Goal: Task Accomplishment & Management: Manage account settings

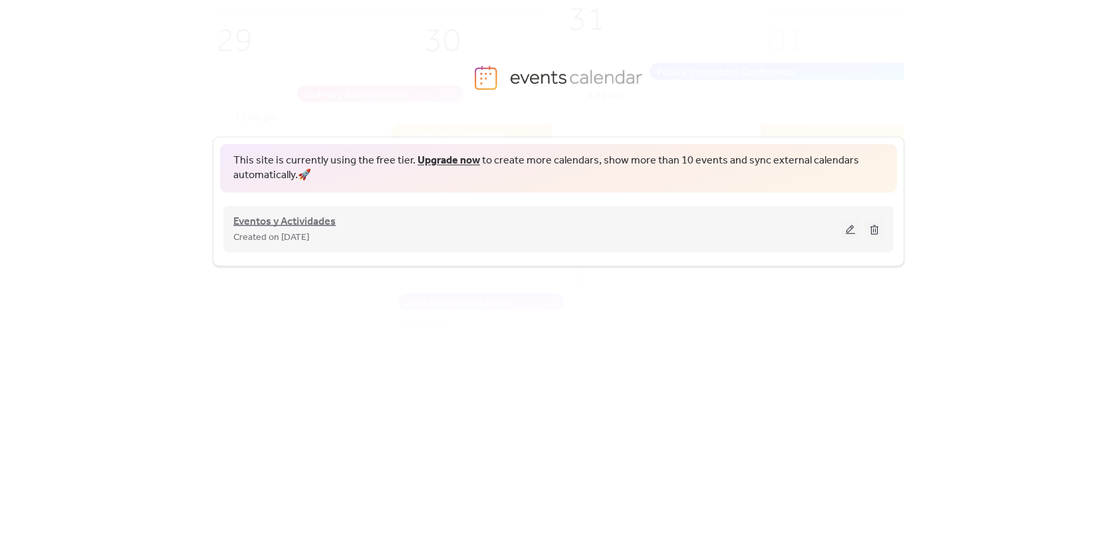
click at [299, 223] on span "Eventos y Actividades" at bounding box center [284, 221] width 102 height 16
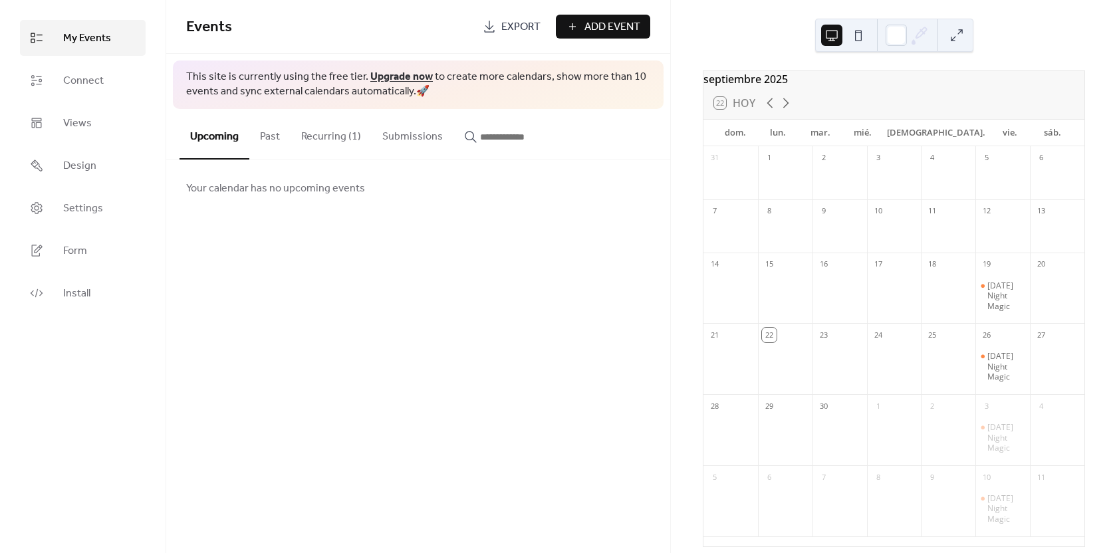
click at [325, 136] on button "Recurring (1)" at bounding box center [331, 133] width 81 height 49
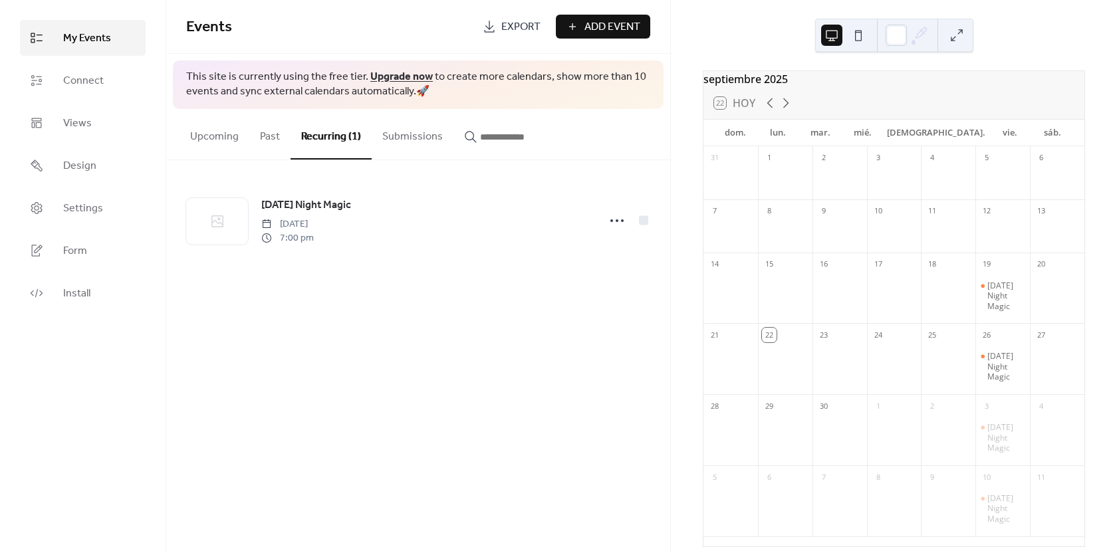
click at [596, 24] on span "Add Event" at bounding box center [612, 27] width 56 height 16
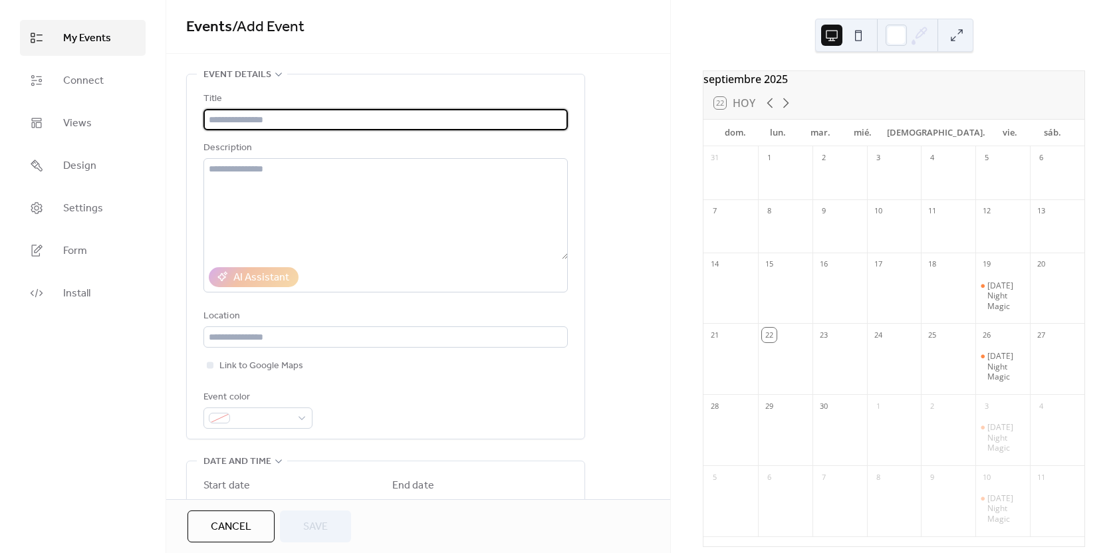
click at [273, 120] on input "text" at bounding box center [385, 119] width 364 height 21
type input "**********"
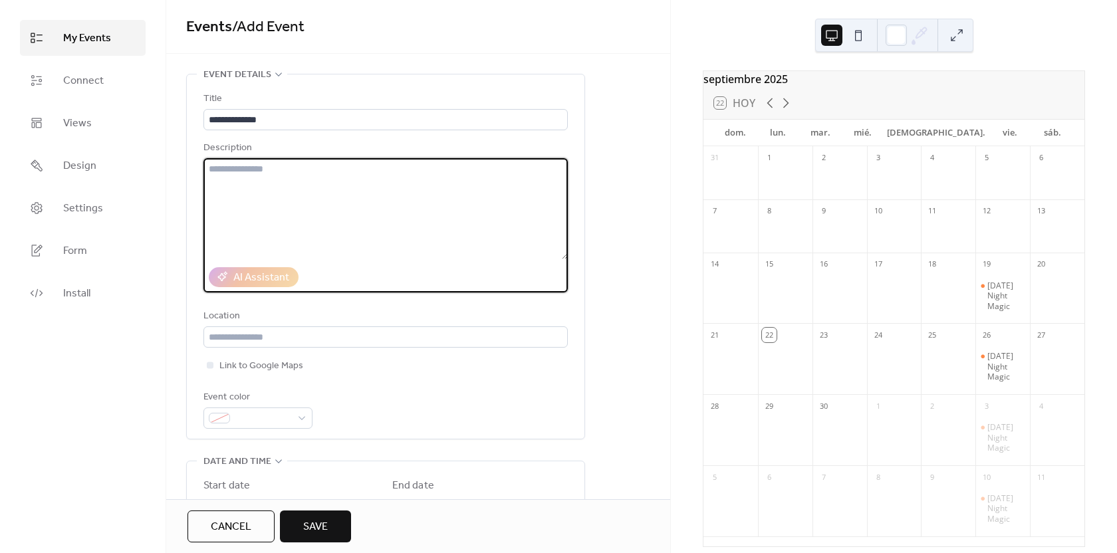
click at [277, 199] on textarea at bounding box center [385, 208] width 364 height 101
click at [372, 80] on div "**********" at bounding box center [385, 256] width 364 height 364
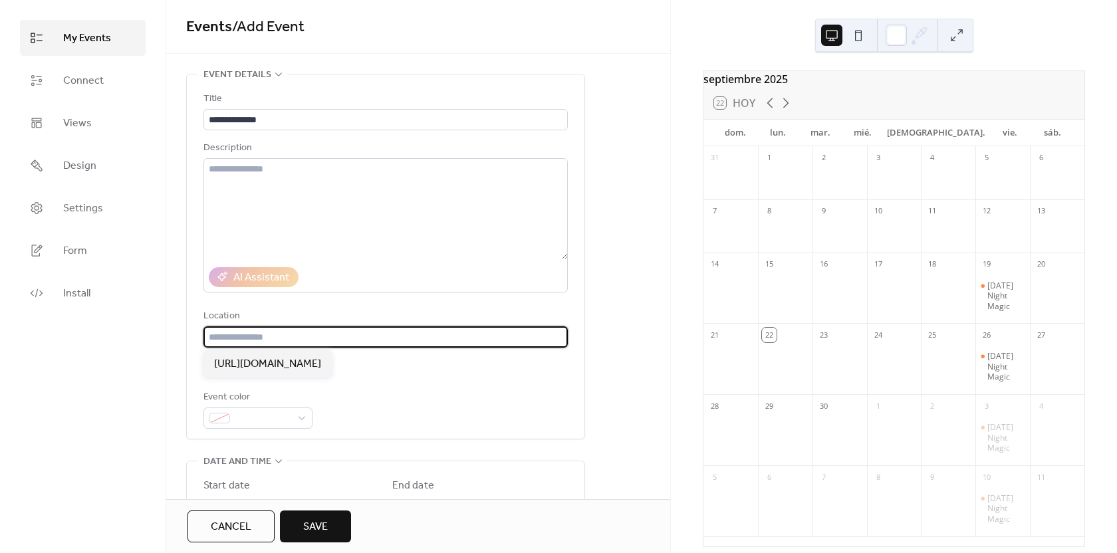
click at [233, 332] on input "text" at bounding box center [385, 336] width 364 height 21
type input "**********"
click at [210, 368] on div at bounding box center [210, 365] width 7 height 7
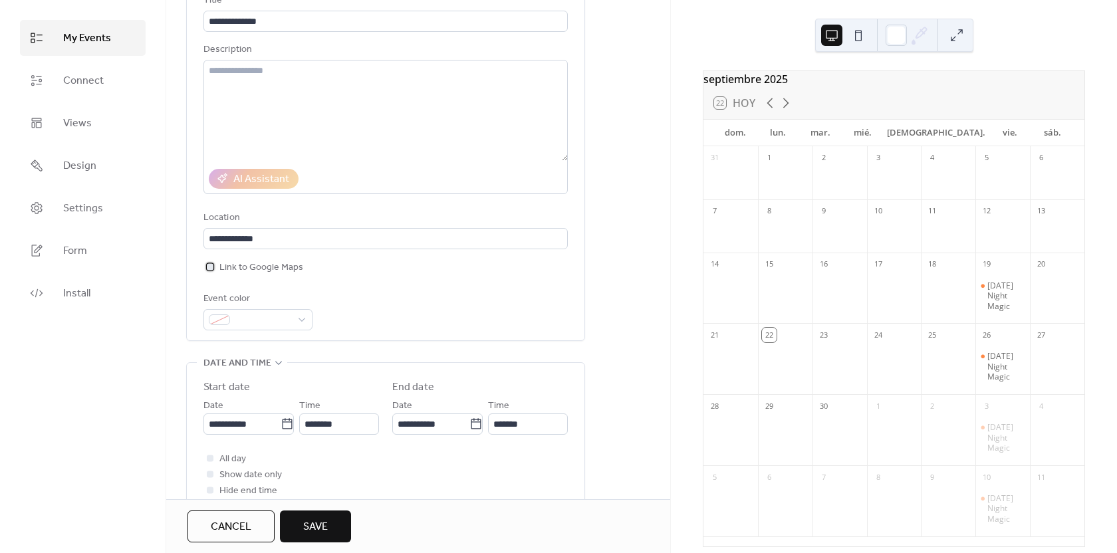
scroll to position [133, 0]
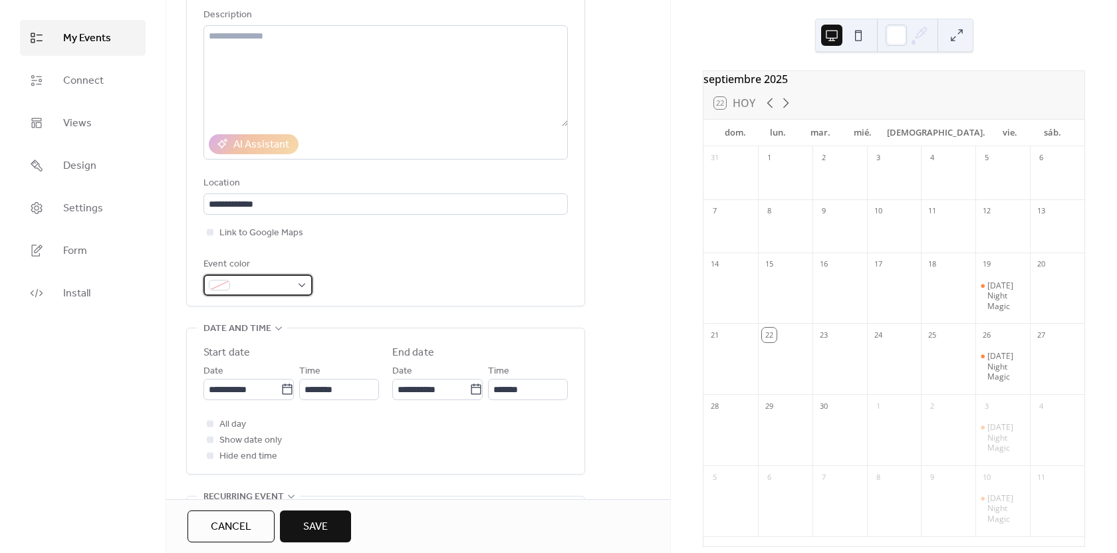
click at [287, 287] on span at bounding box center [263, 286] width 56 height 16
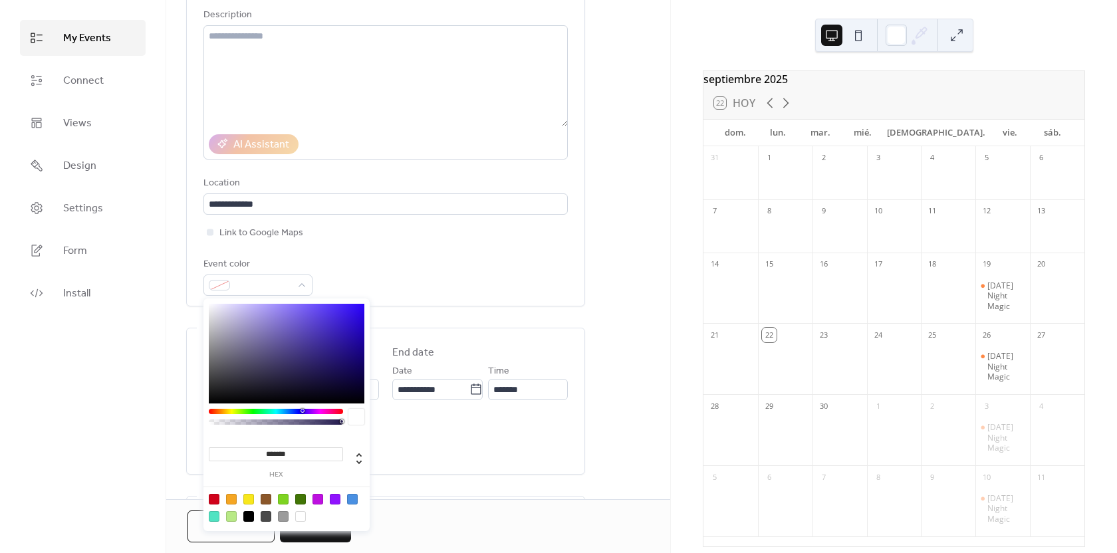
click at [332, 496] on div at bounding box center [335, 499] width 11 height 11
type input "*******"
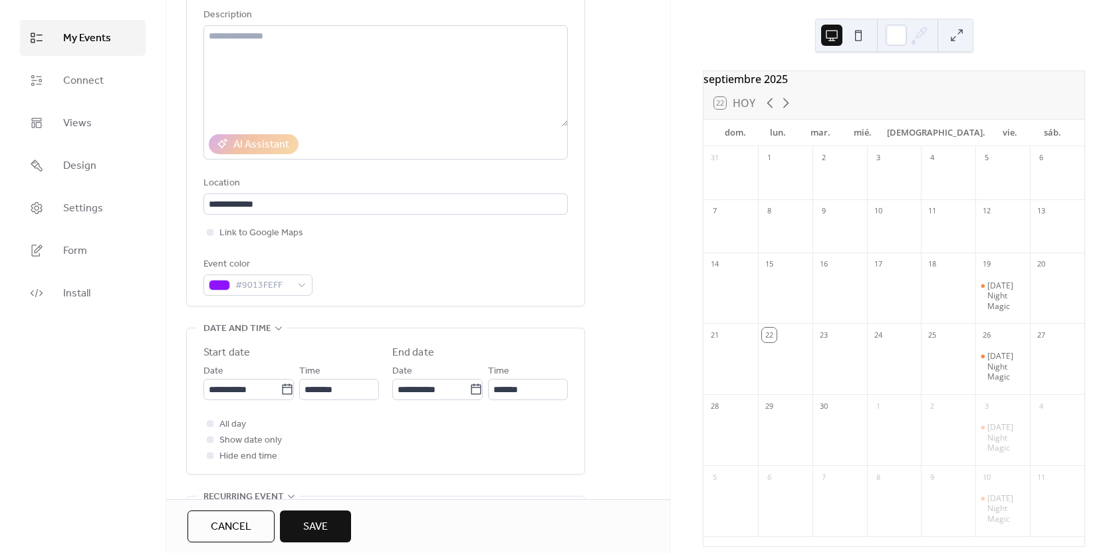
click at [491, 264] on div "Event color #9013FEFF" at bounding box center [385, 276] width 364 height 39
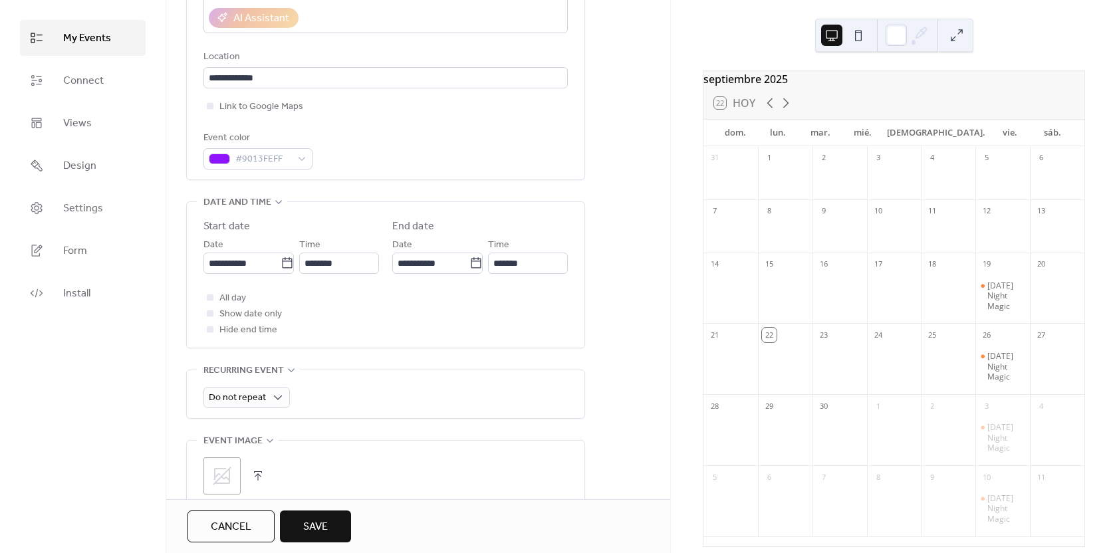
scroll to position [266, 0]
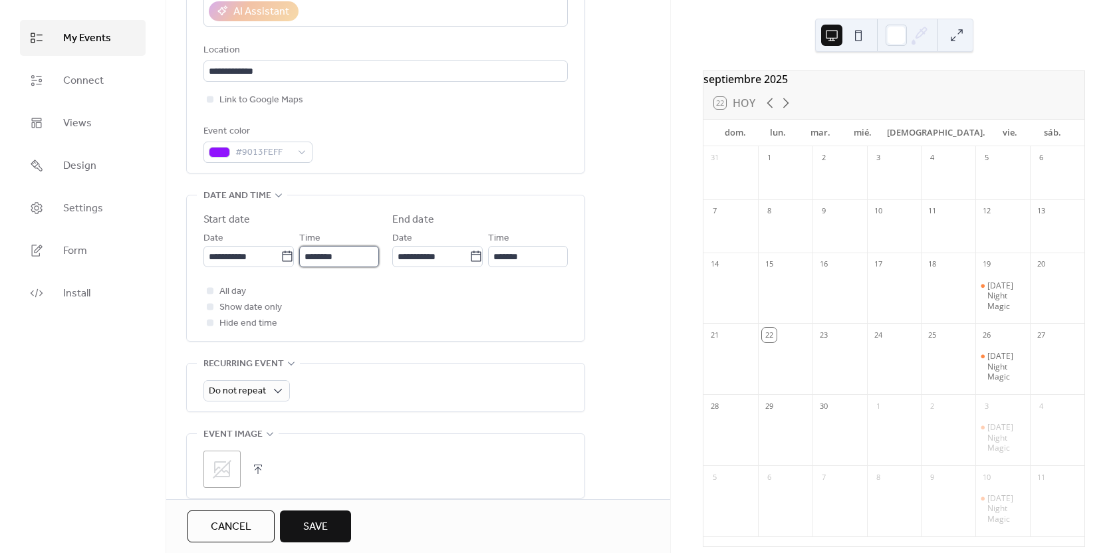
click at [334, 255] on input "********" at bounding box center [339, 256] width 80 height 21
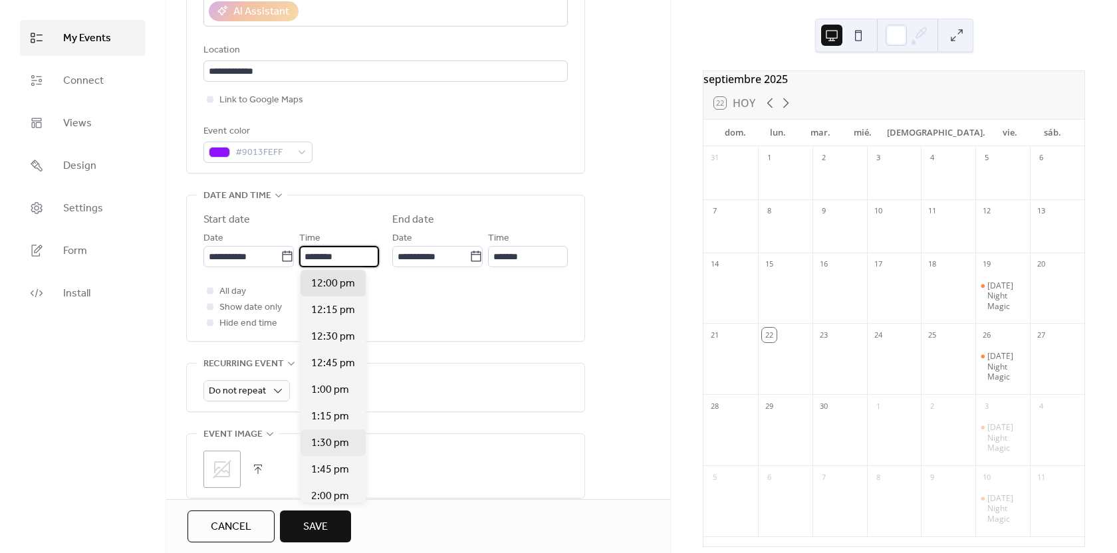
scroll to position [1343, 0]
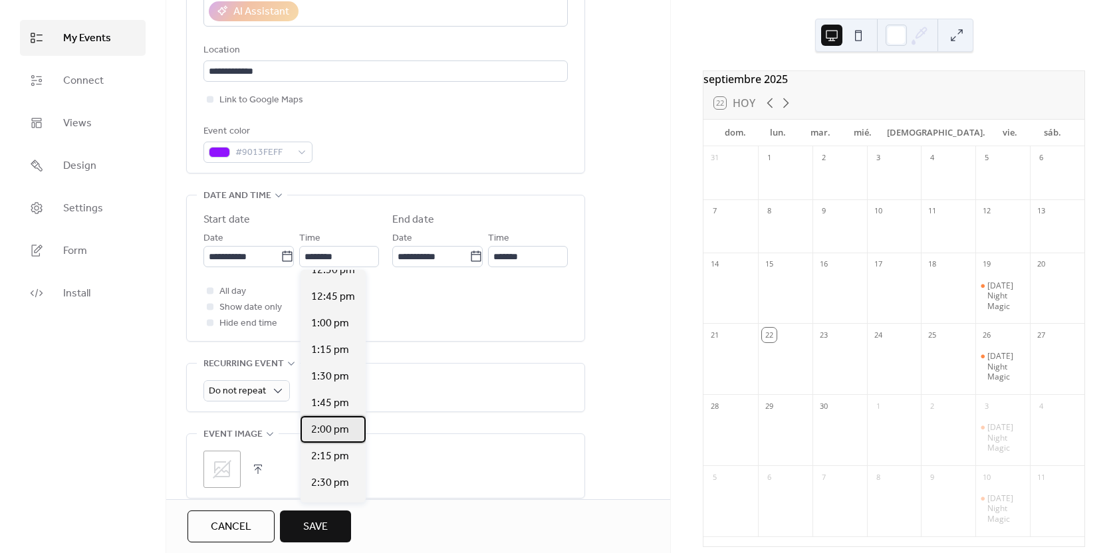
click at [328, 422] on span "2:00 pm" at bounding box center [330, 430] width 38 height 16
type input "*******"
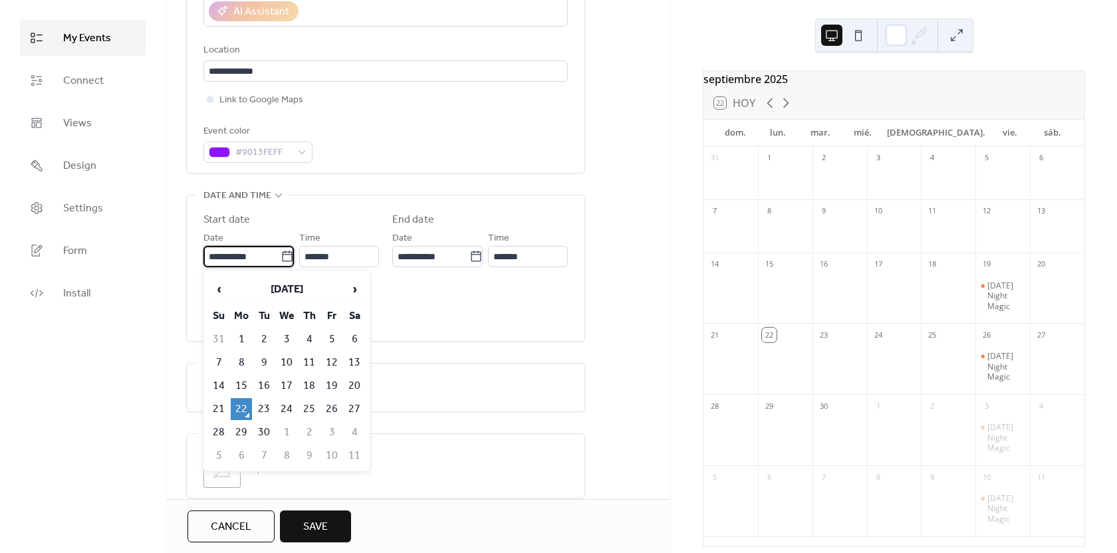
click at [261, 261] on input "**********" at bounding box center [241, 256] width 77 height 21
click at [213, 435] on td "28" at bounding box center [218, 433] width 21 height 22
type input "**********"
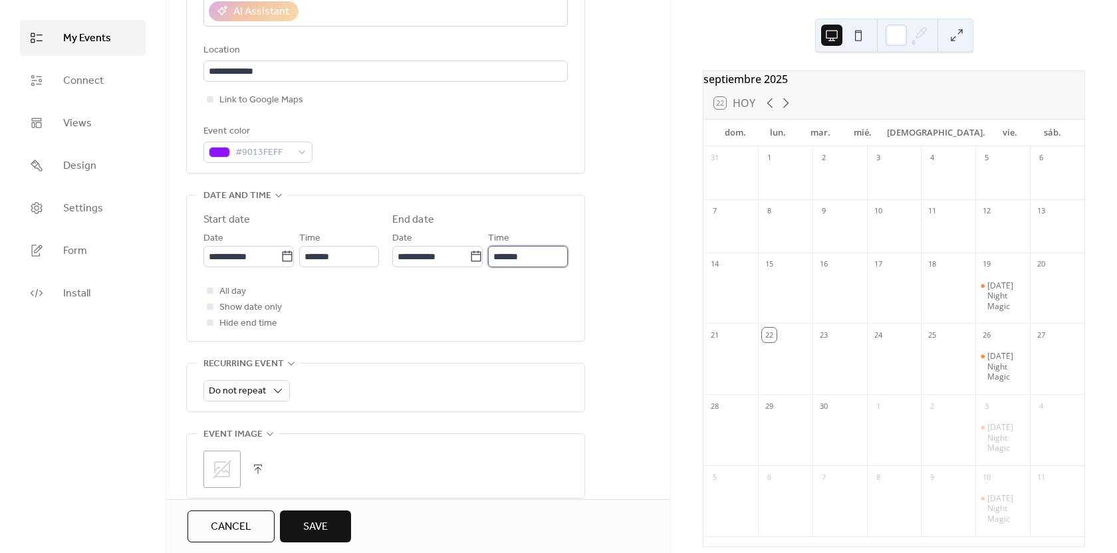
click at [530, 255] on input "*******" at bounding box center [528, 256] width 80 height 21
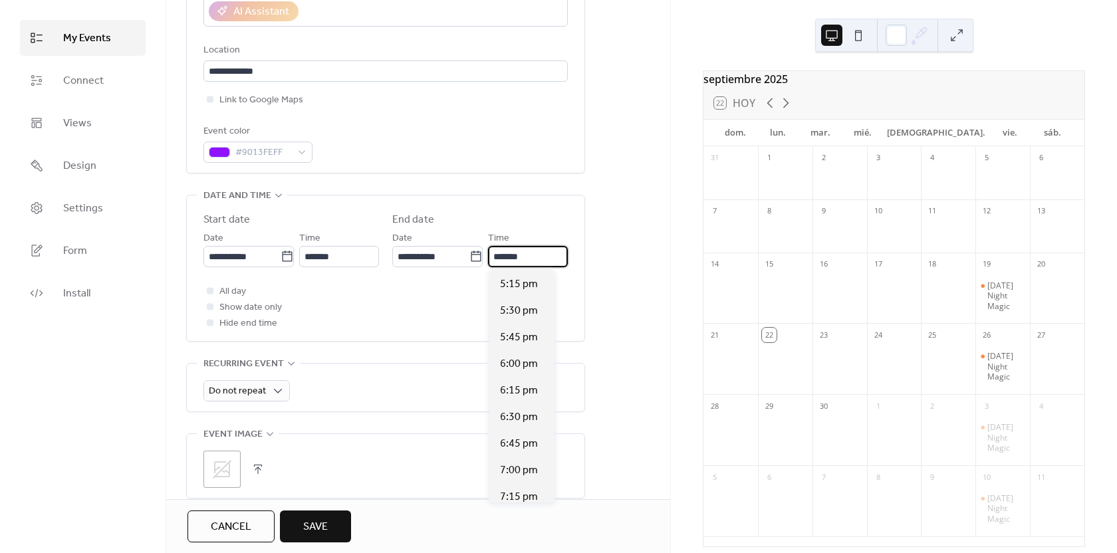
scroll to position [332, 0]
click at [527, 351] on span "6:00 pm" at bounding box center [519, 350] width 38 height 16
type input "*******"
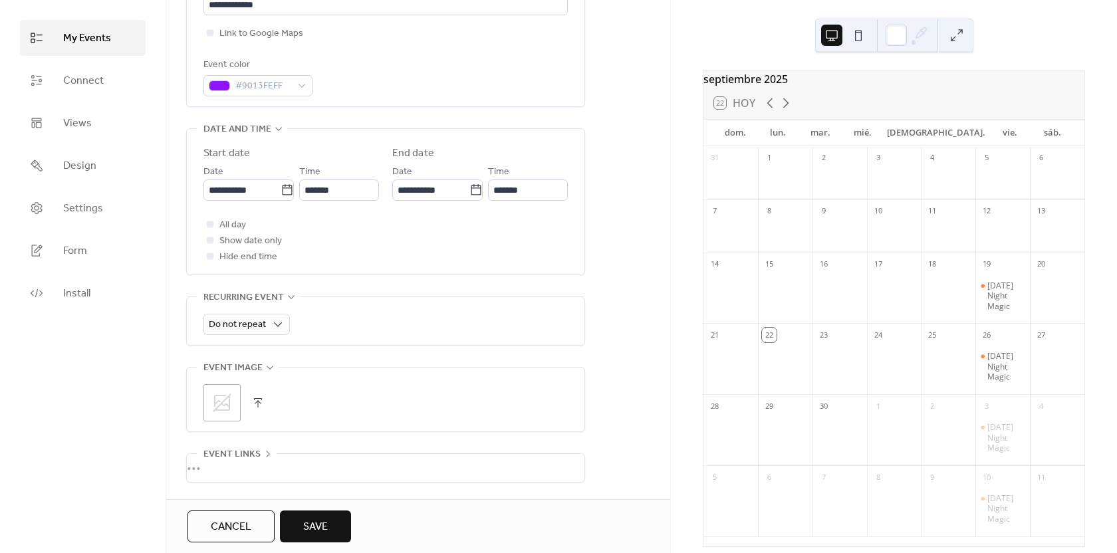
scroll to position [399, 0]
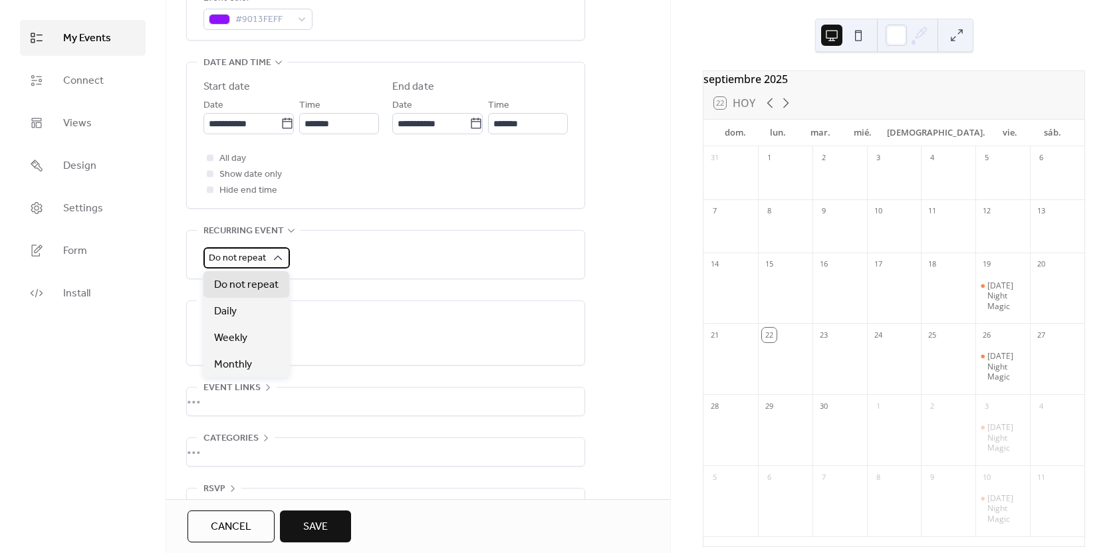
click at [263, 258] on span "Do not repeat" at bounding box center [237, 258] width 57 height 18
click at [247, 338] on span "Weekly" at bounding box center [230, 338] width 33 height 16
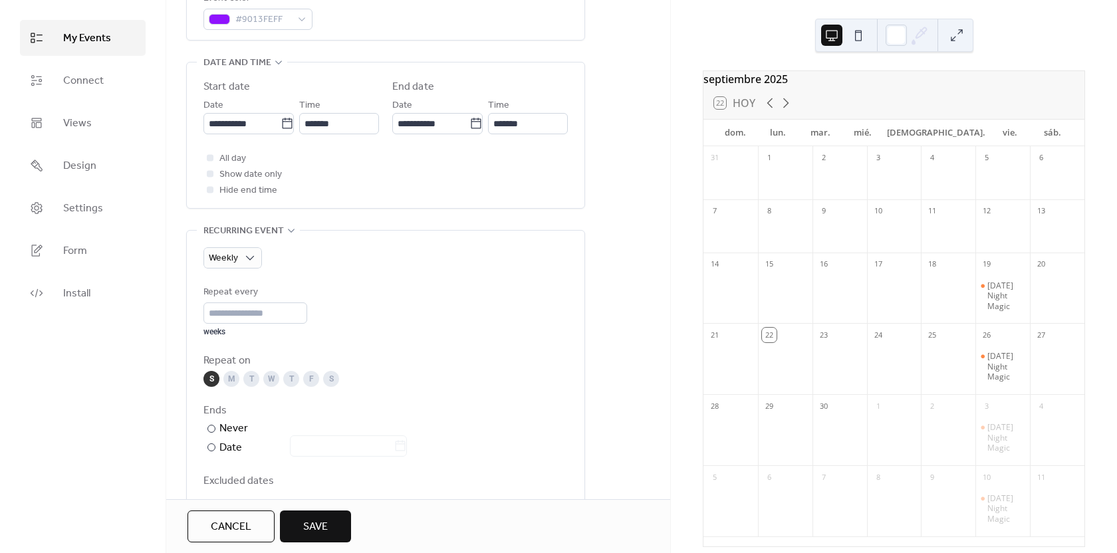
scroll to position [465, 0]
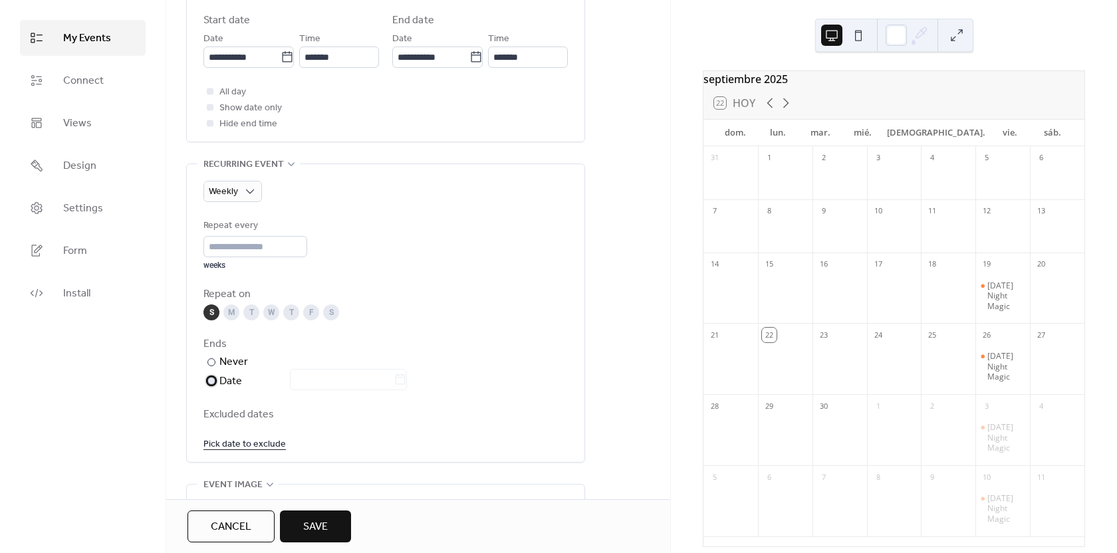
click at [214, 379] on div at bounding box center [211, 381] width 8 height 8
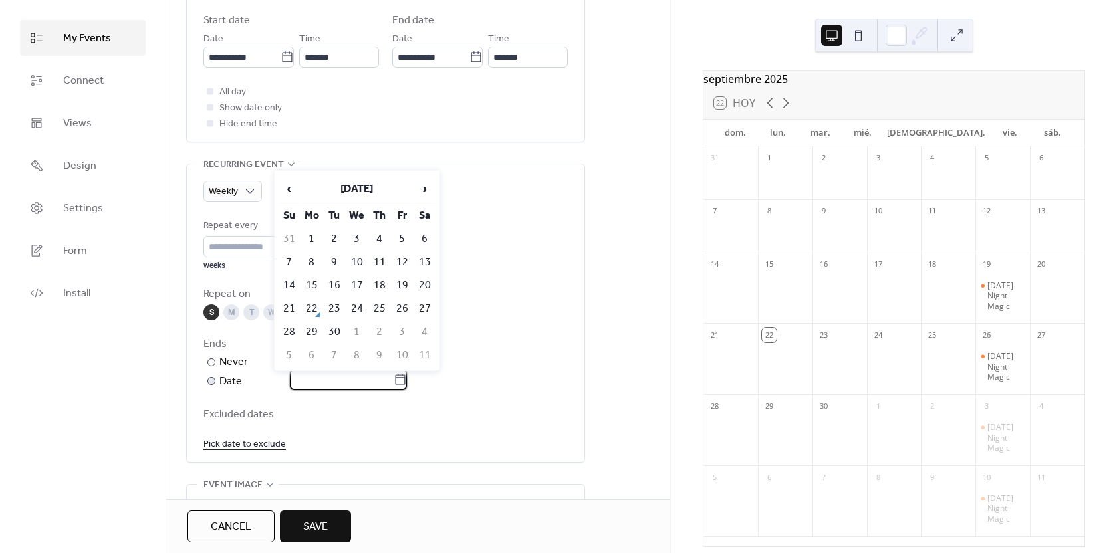
click at [394, 379] on input "text" at bounding box center [342, 379] width 104 height 21
click at [430, 185] on span "›" at bounding box center [425, 189] width 20 height 27
click at [285, 338] on td "28" at bounding box center [289, 332] width 21 height 22
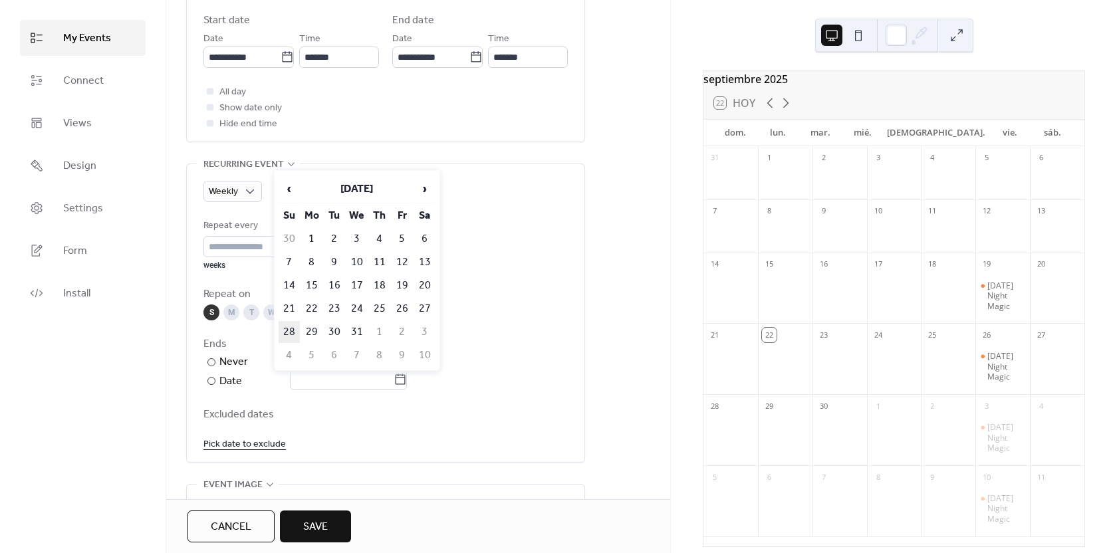
type input "**********"
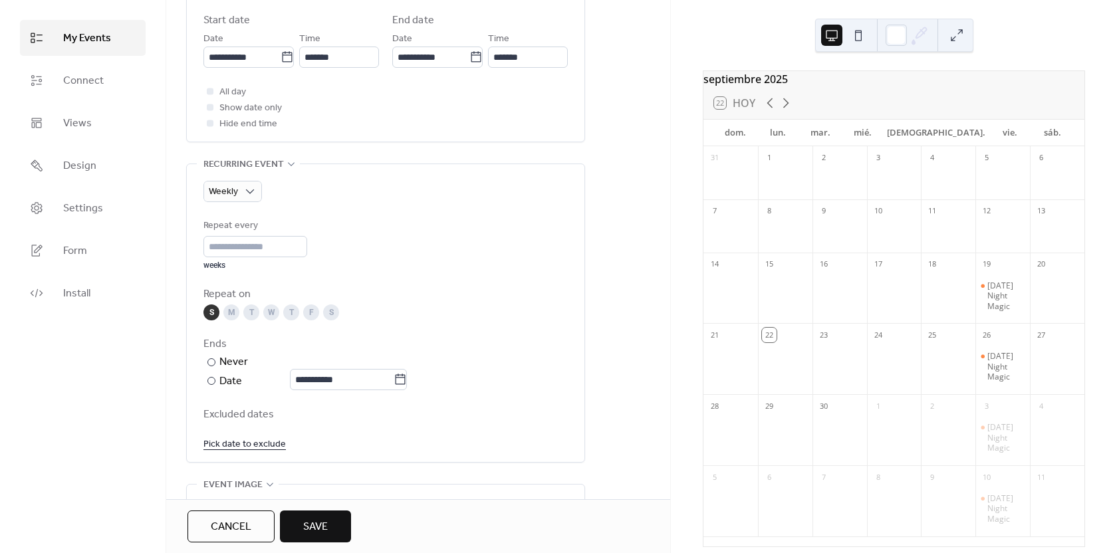
scroll to position [532, 0]
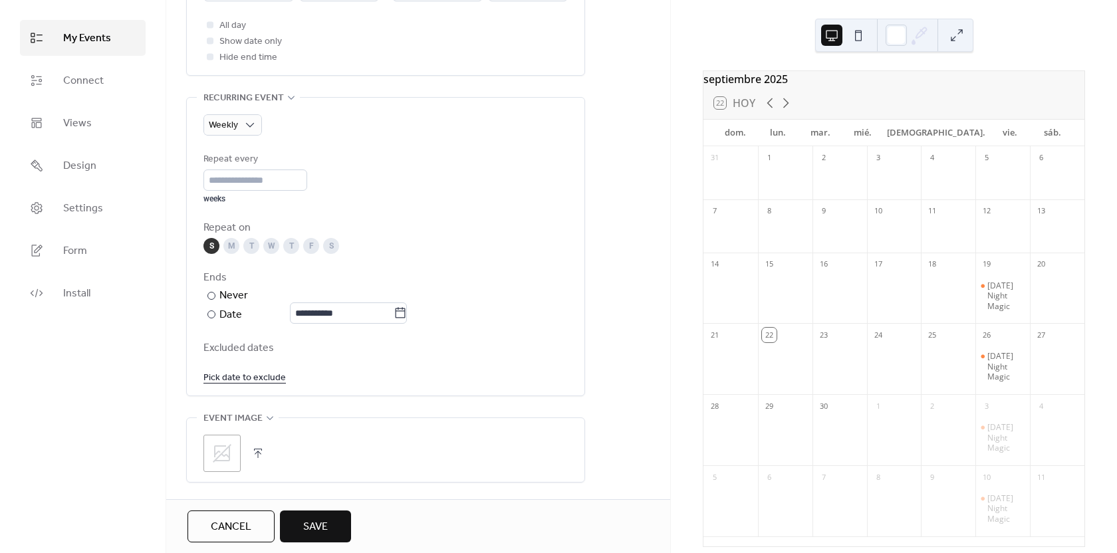
click at [325, 523] on span "Save" at bounding box center [315, 527] width 25 height 16
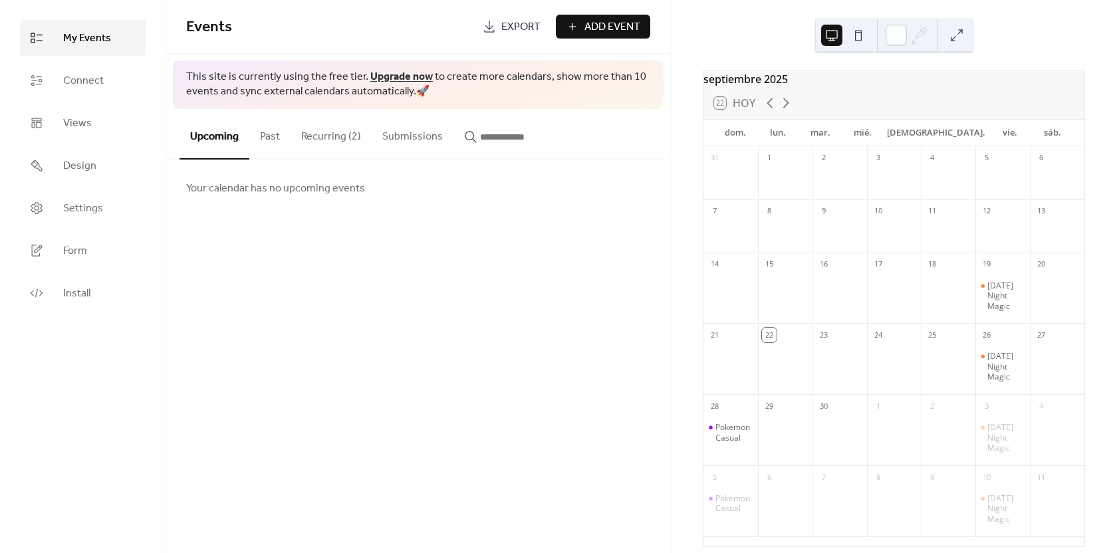
click at [323, 146] on button "Recurring (2)" at bounding box center [331, 133] width 81 height 49
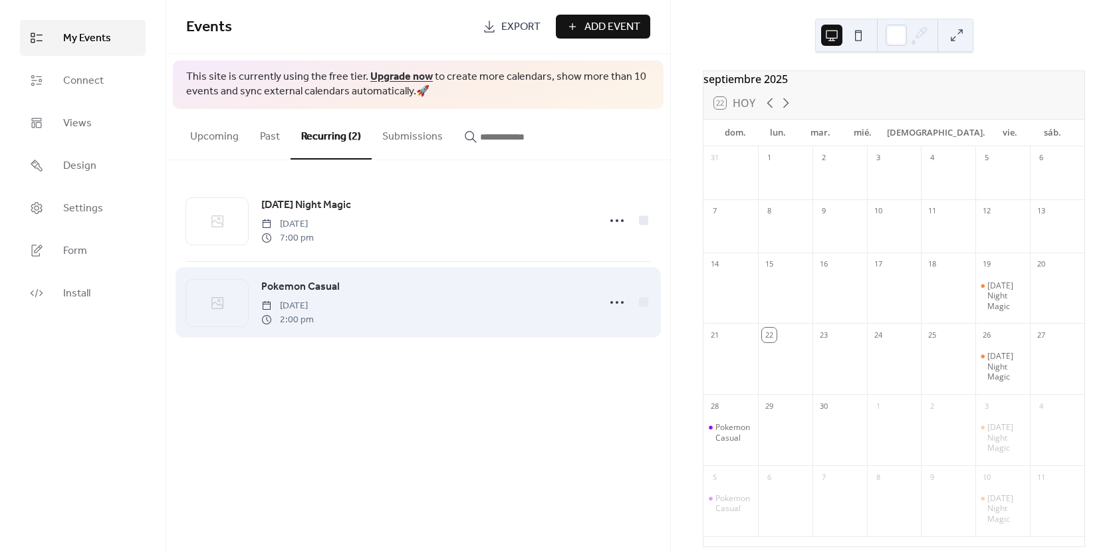
click at [293, 288] on span "Pokemon Casual" at bounding box center [300, 287] width 78 height 16
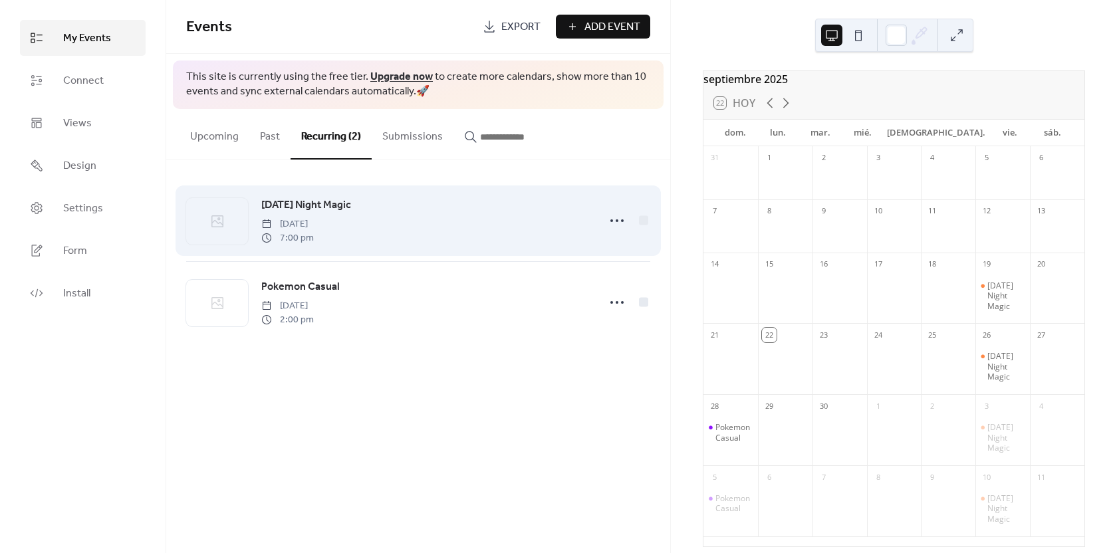
click at [336, 195] on div "[DATE] Night Magic [DATE] 7:00 pm" at bounding box center [418, 220] width 464 height 81
click at [316, 206] on span "[DATE] Night Magic" at bounding box center [306, 205] width 90 height 16
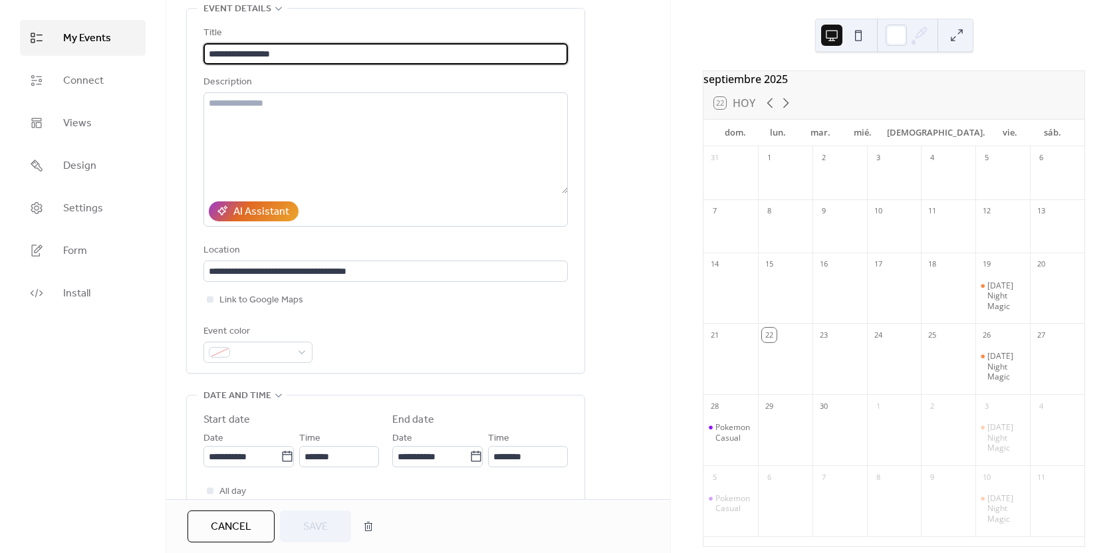
scroll to position [199, 0]
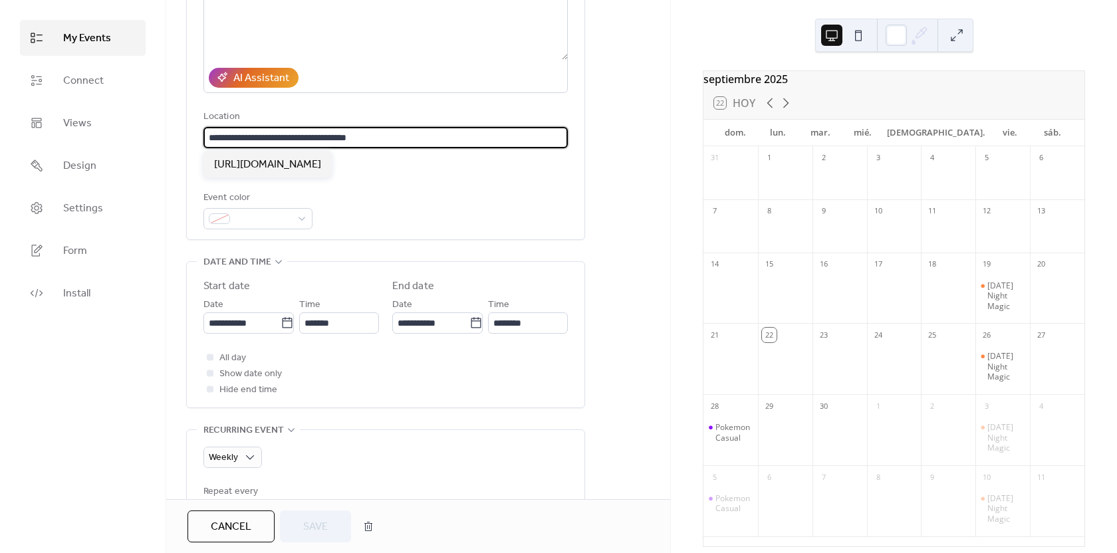
drag, startPoint x: 412, startPoint y: 139, endPoint x: -160, endPoint y: 143, distance: 571.8
click at [0, 143] on html "**********" at bounding box center [558, 276] width 1117 height 553
type input "**********"
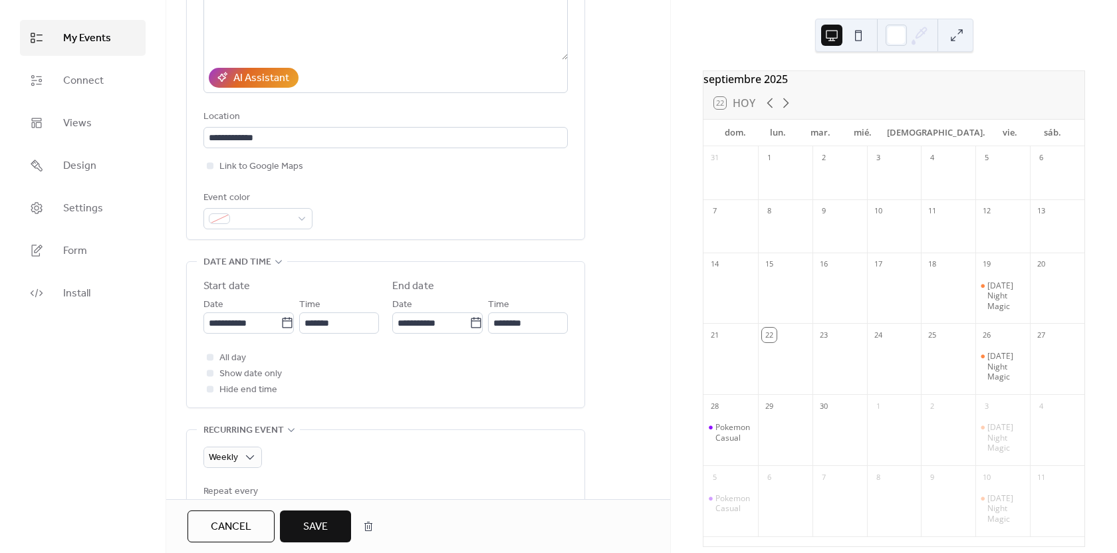
click at [328, 193] on div "Event color" at bounding box center [385, 209] width 364 height 39
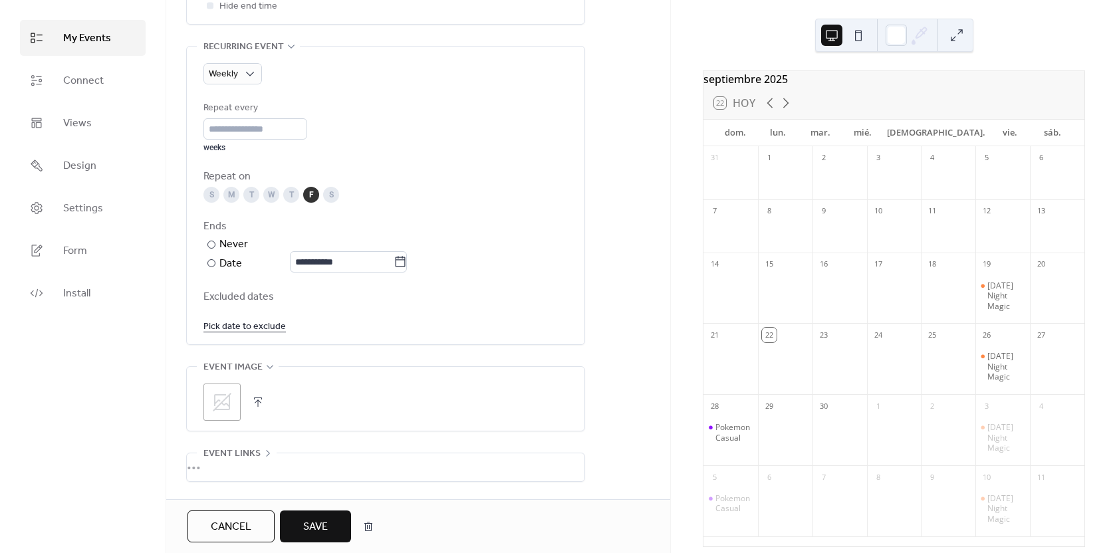
scroll to position [684, 0]
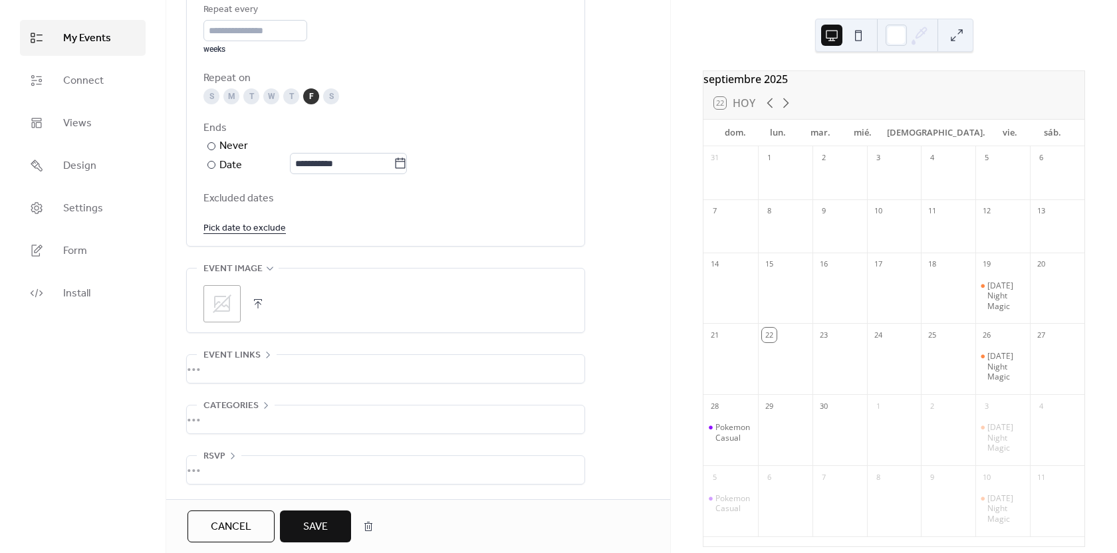
click at [312, 521] on span "Save" at bounding box center [315, 527] width 25 height 16
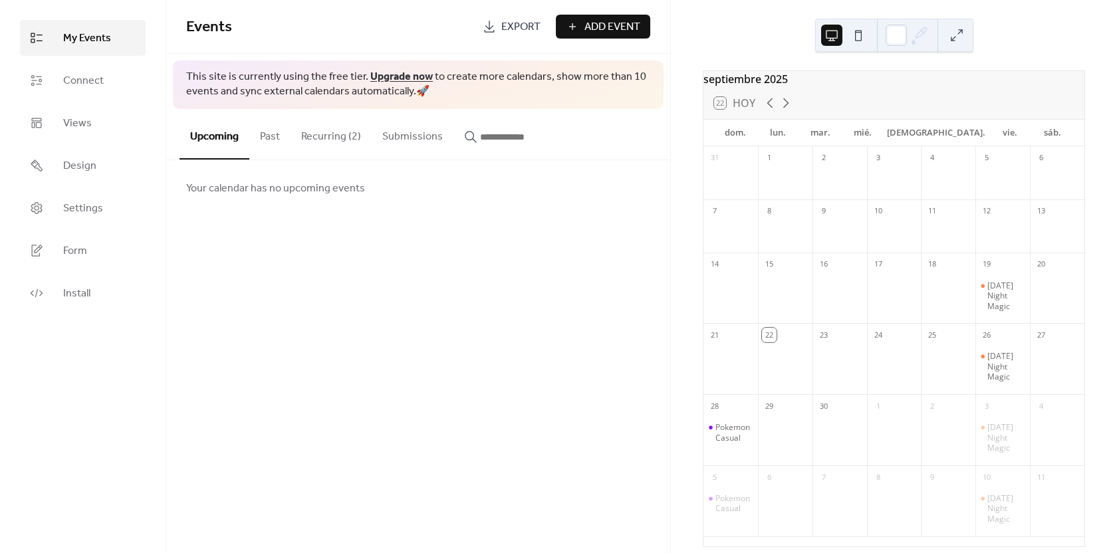
click at [343, 148] on button "Recurring (2)" at bounding box center [331, 133] width 81 height 49
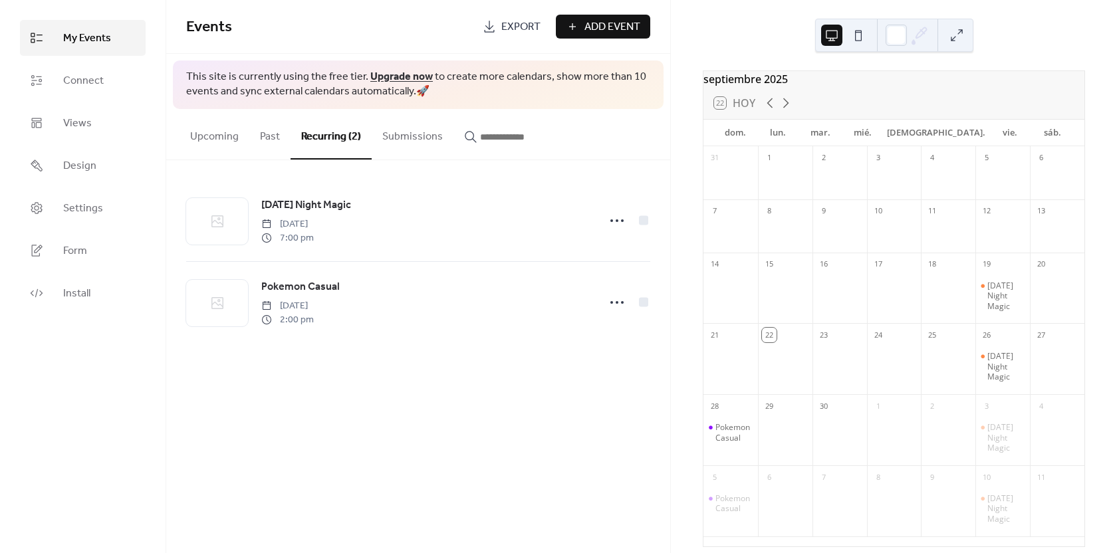
click at [412, 122] on button "Submissions" at bounding box center [413, 133] width 82 height 49
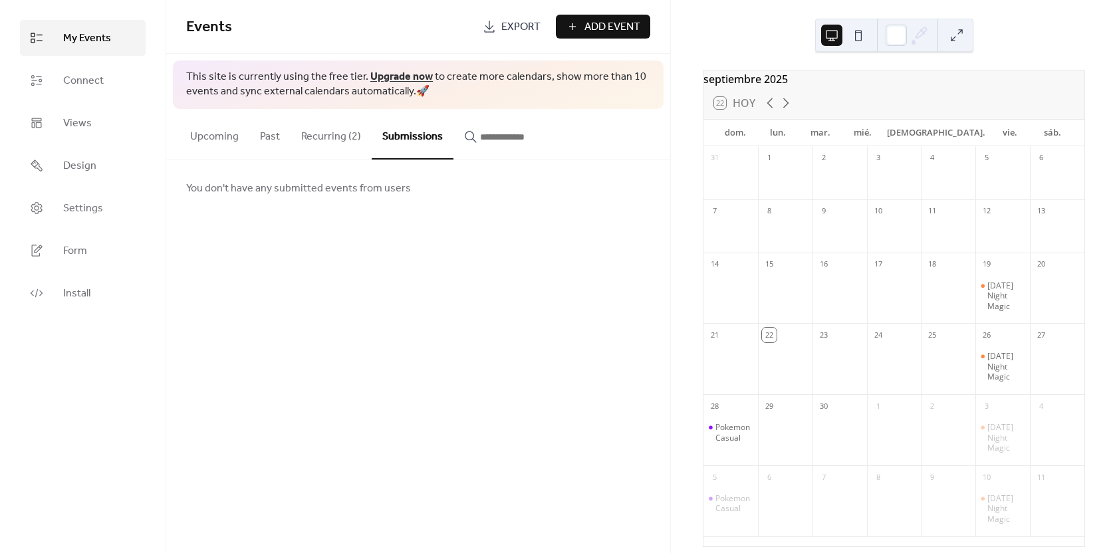
click at [225, 135] on button "Upcoming" at bounding box center [215, 133] width 70 height 49
click at [77, 68] on link "Connect" at bounding box center [83, 80] width 126 height 36
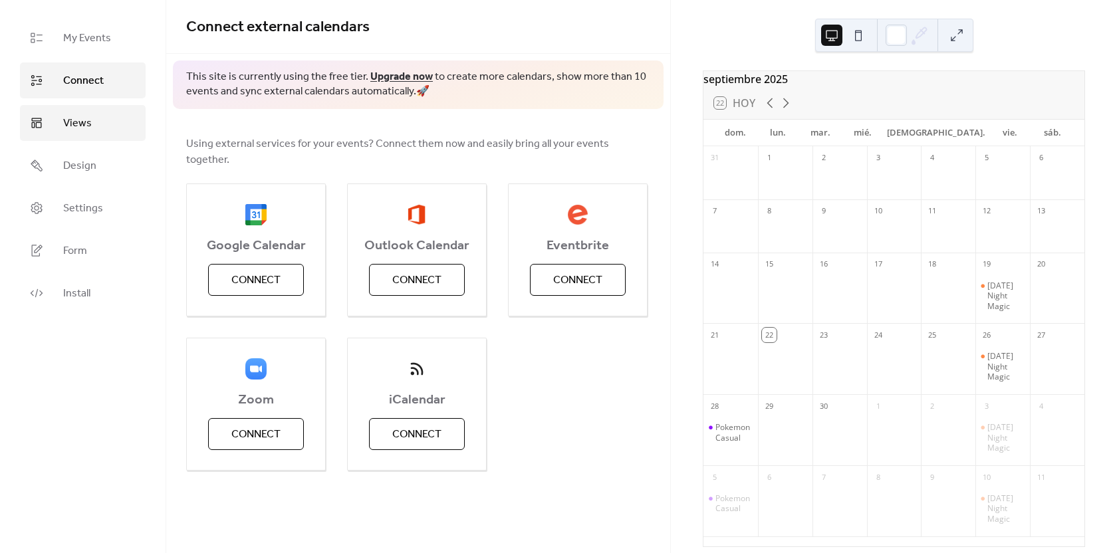
click at [67, 116] on span "Views" at bounding box center [77, 124] width 29 height 16
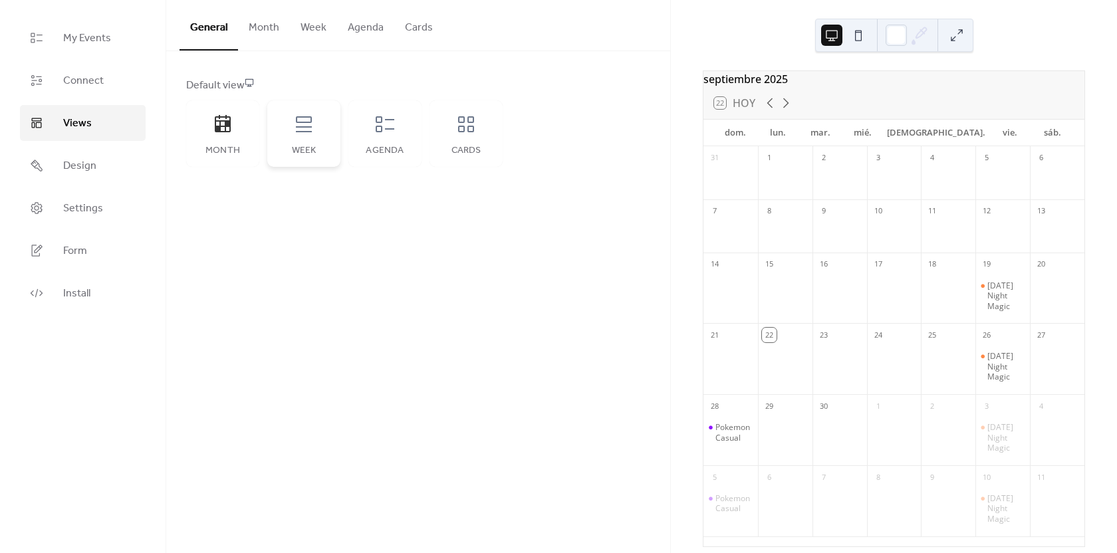
click at [303, 126] on icon at bounding box center [303, 124] width 21 height 21
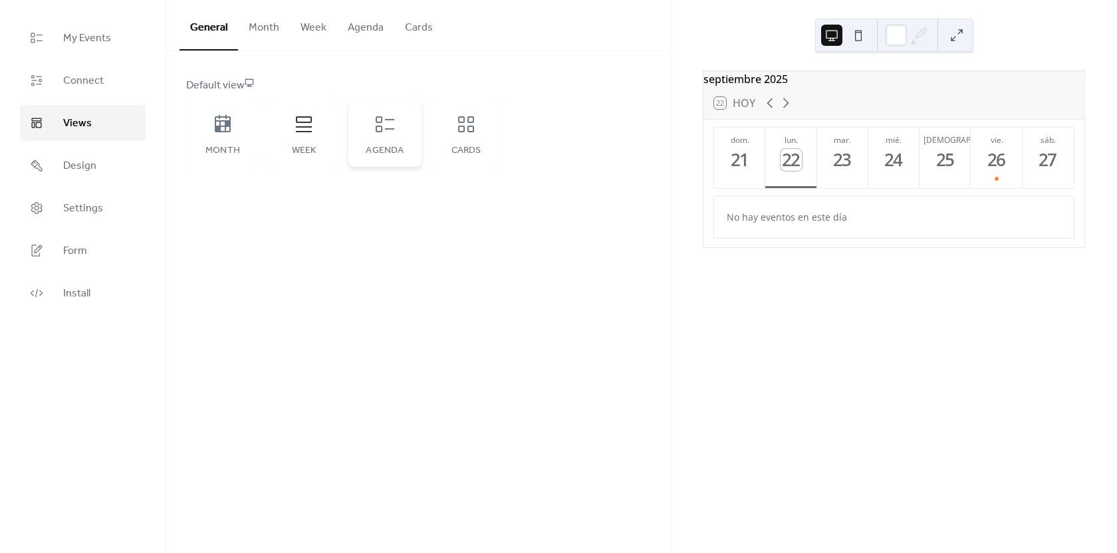
click at [385, 140] on div "Agenda" at bounding box center [384, 133] width 73 height 66
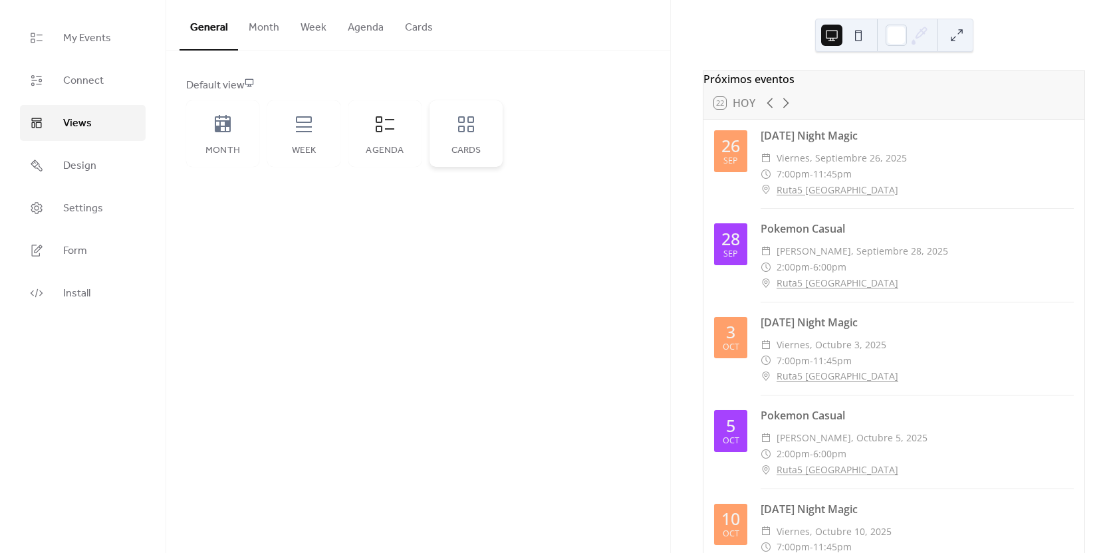
click at [475, 141] on div "Cards" at bounding box center [466, 133] width 73 height 66
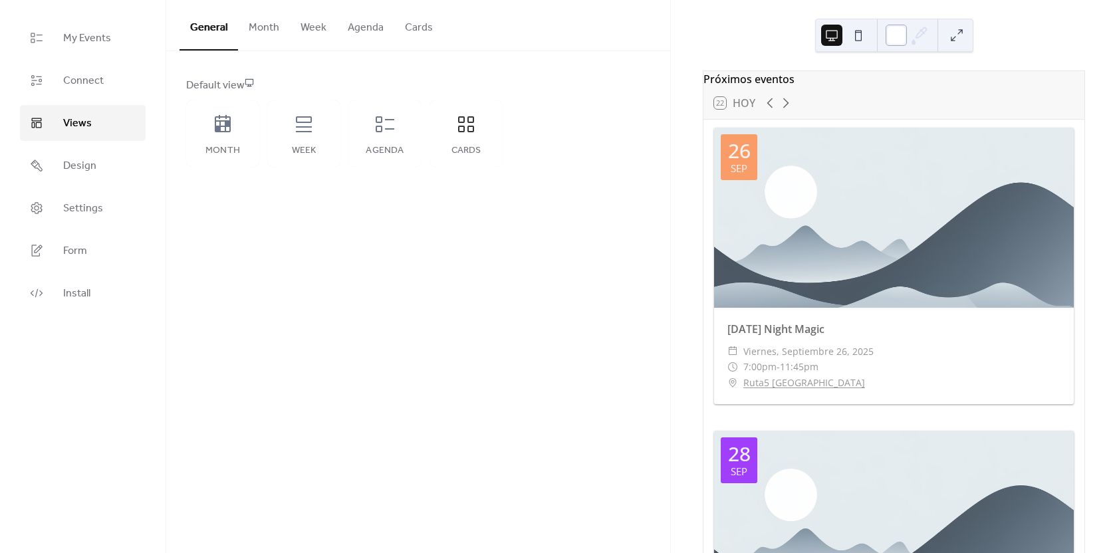
click at [896, 30] on div at bounding box center [896, 35] width 21 height 21
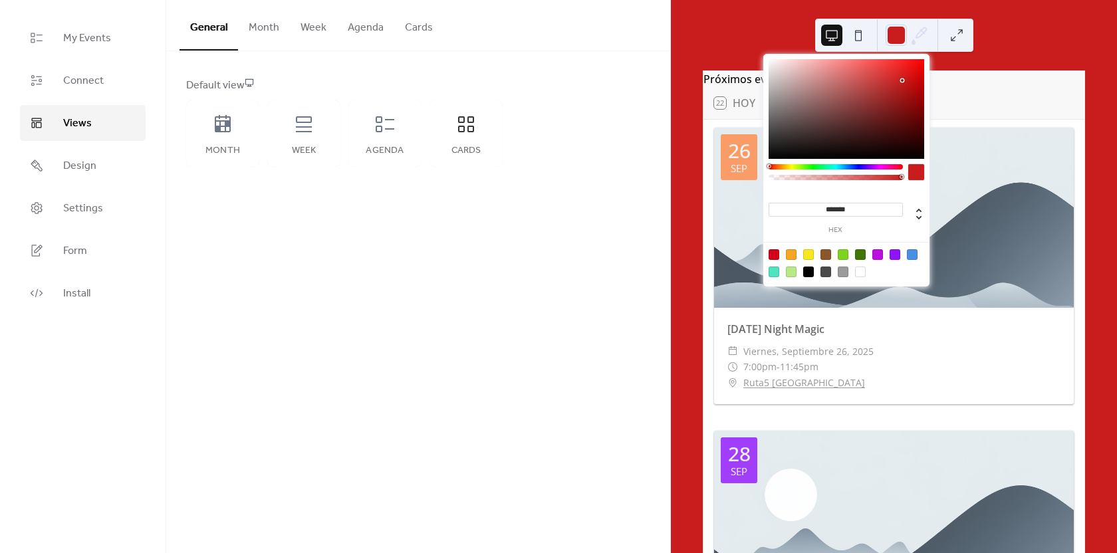
click at [902, 80] on div at bounding box center [847, 109] width 156 height 100
click at [771, 66] on div at bounding box center [847, 109] width 156 height 100
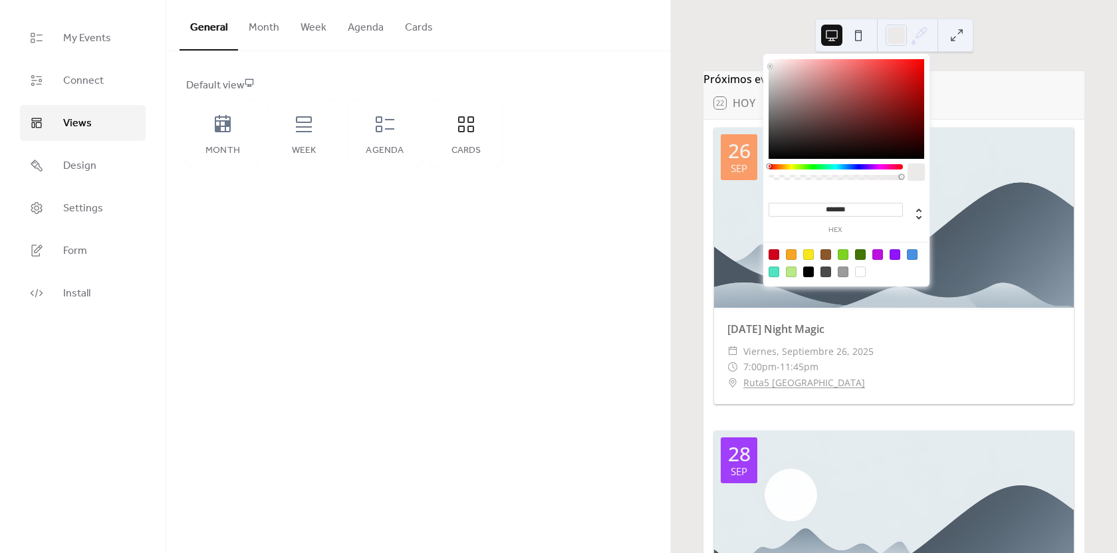
type input "*******"
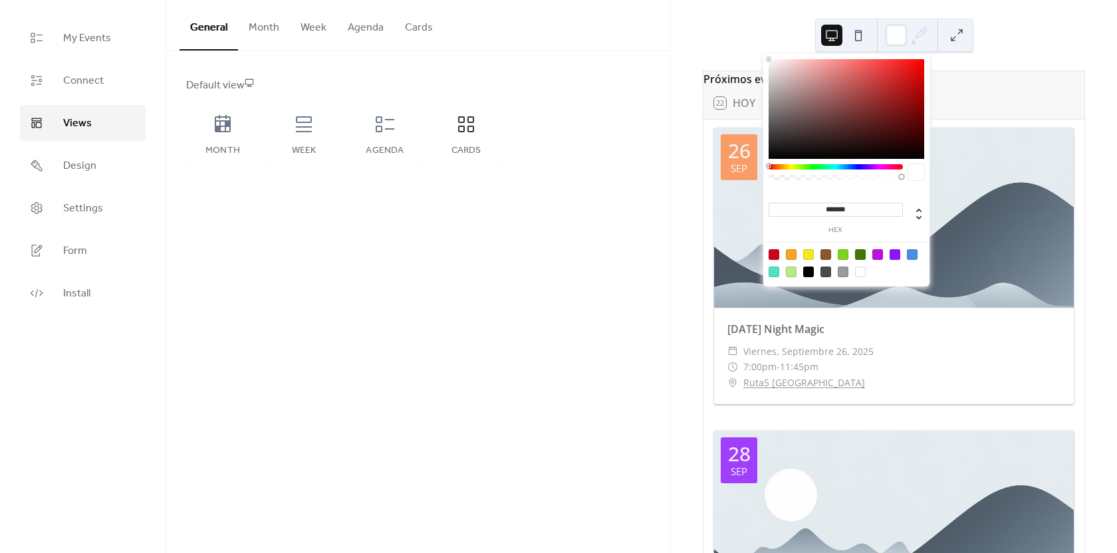
drag, startPoint x: 771, startPoint y: 66, endPoint x: 759, endPoint y: 25, distance: 43.4
click at [761, 27] on body "My Events Connect Views Design Settings Form Install Views General Month Week A…" at bounding box center [558, 276] width 1117 height 553
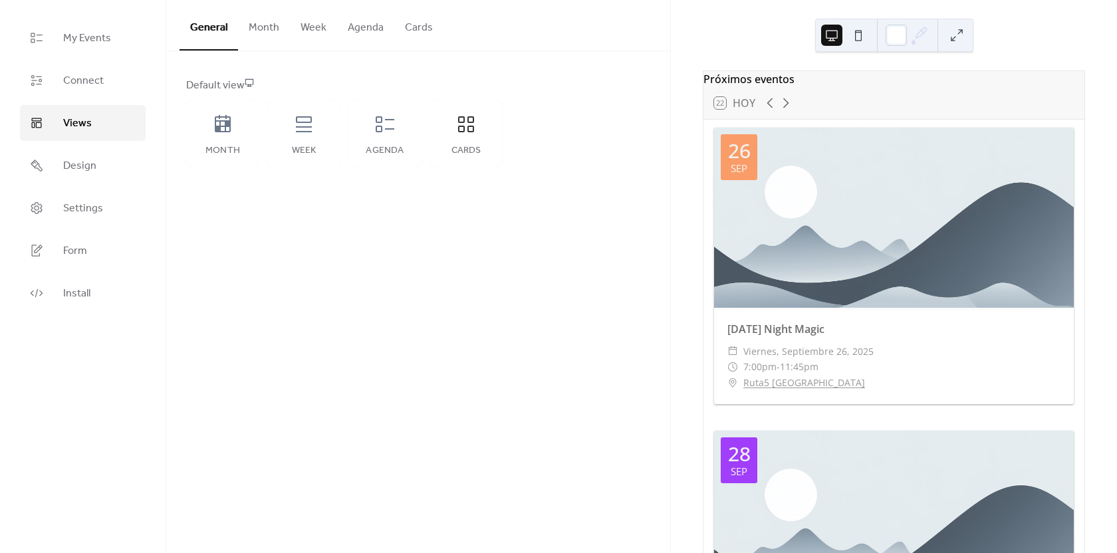
click at [509, 251] on div "General Month Week Agenda Cards Default view Month Week Agenda Cards Disabled 🔒…" at bounding box center [418, 276] width 504 height 553
click at [51, 142] on ul "My Events Connect Views Design Settings Form Install" at bounding box center [83, 165] width 126 height 291
click at [59, 172] on link "Design" at bounding box center [83, 166] width 126 height 36
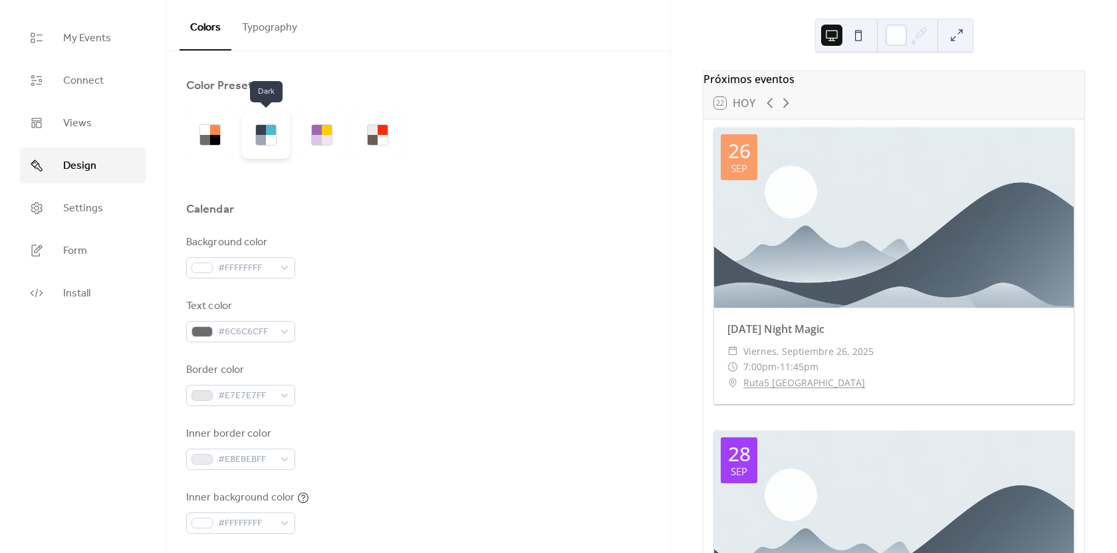
click at [258, 146] on div at bounding box center [266, 135] width 48 height 48
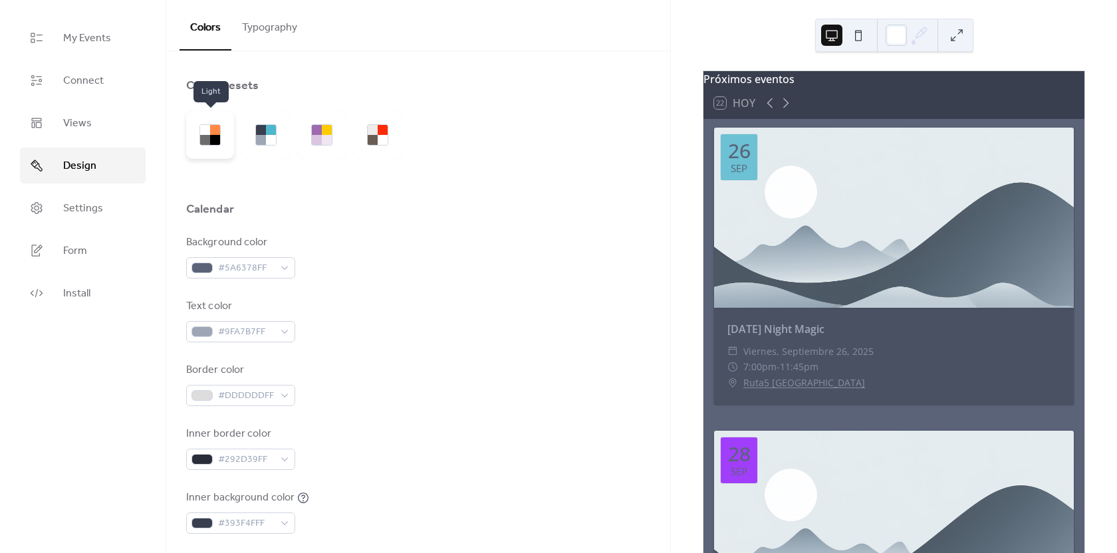
click at [187, 135] on div at bounding box center [210, 135] width 48 height 48
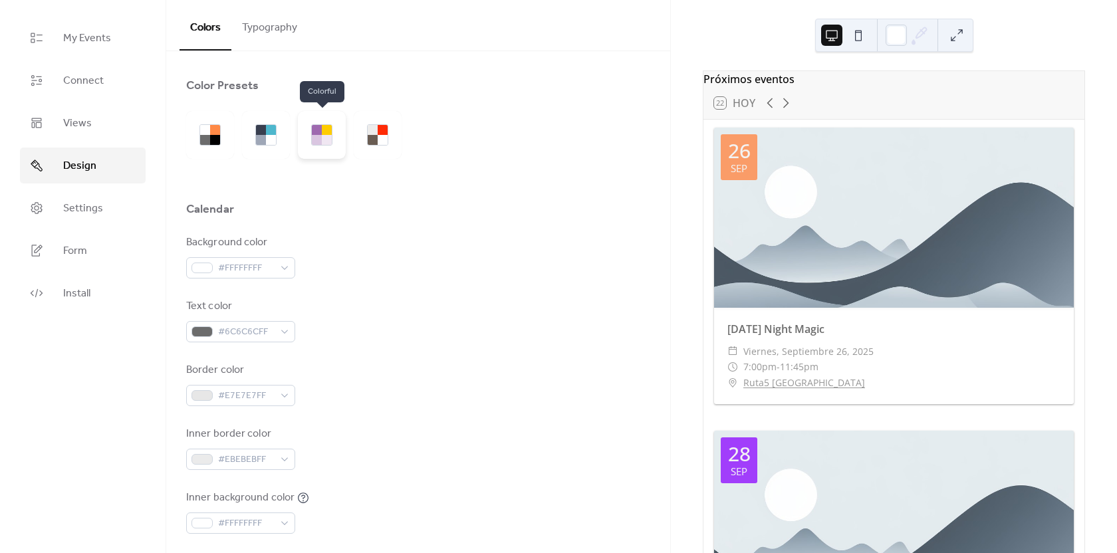
click at [337, 136] on div at bounding box center [322, 135] width 48 height 48
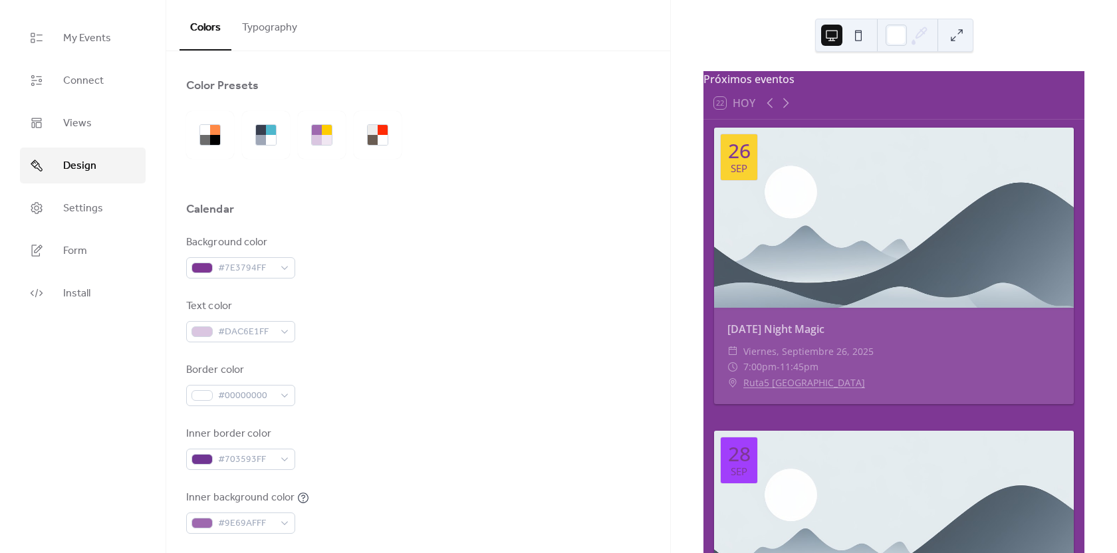
click at [403, 134] on div at bounding box center [297, 135] width 223 height 48
click at [360, 136] on div at bounding box center [378, 135] width 48 height 48
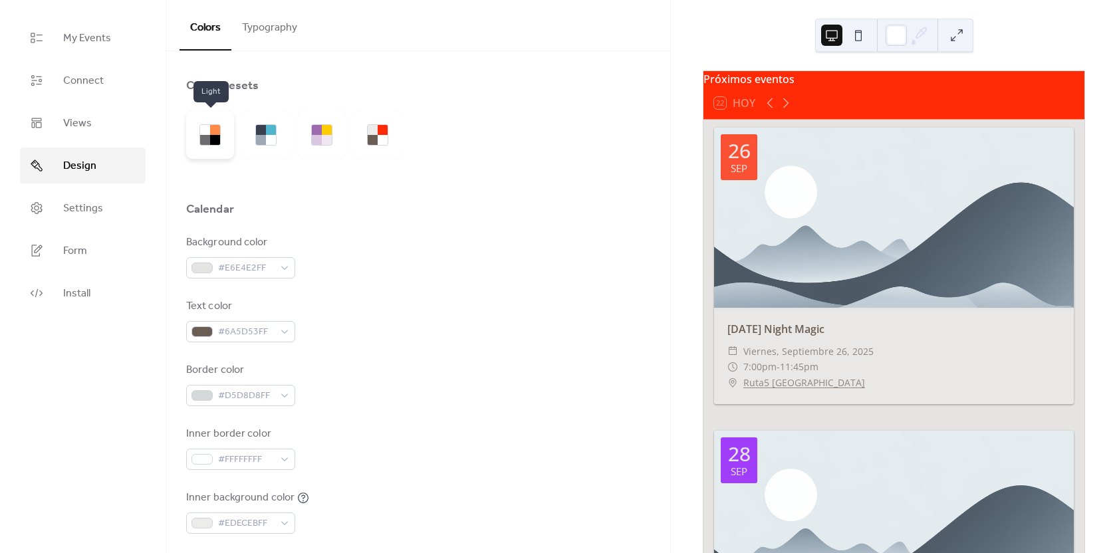
click at [213, 130] on div at bounding box center [215, 130] width 10 height 10
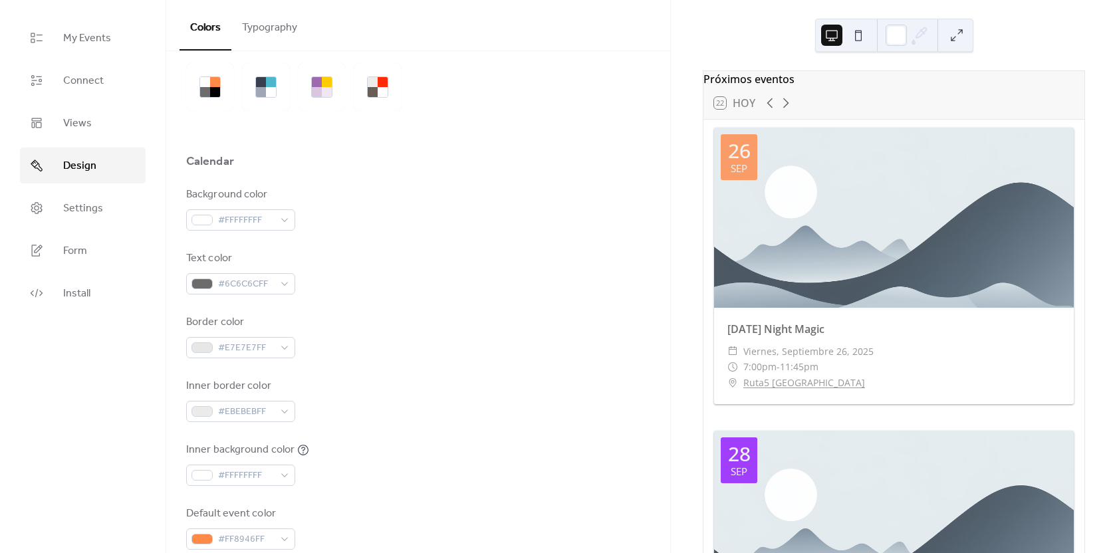
scroll to position [133, 0]
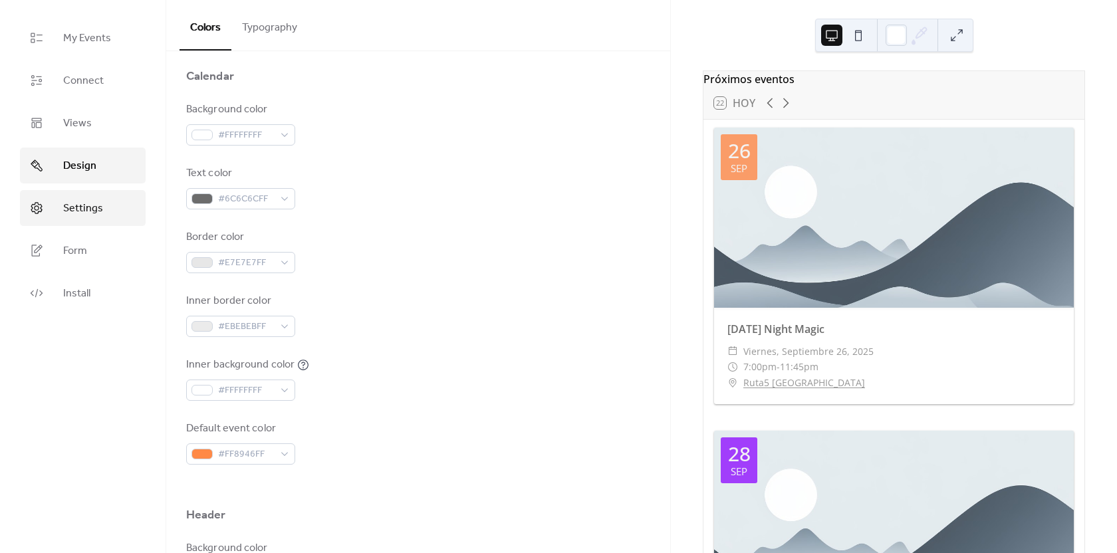
click at [140, 207] on link "Settings" at bounding box center [83, 208] width 126 height 36
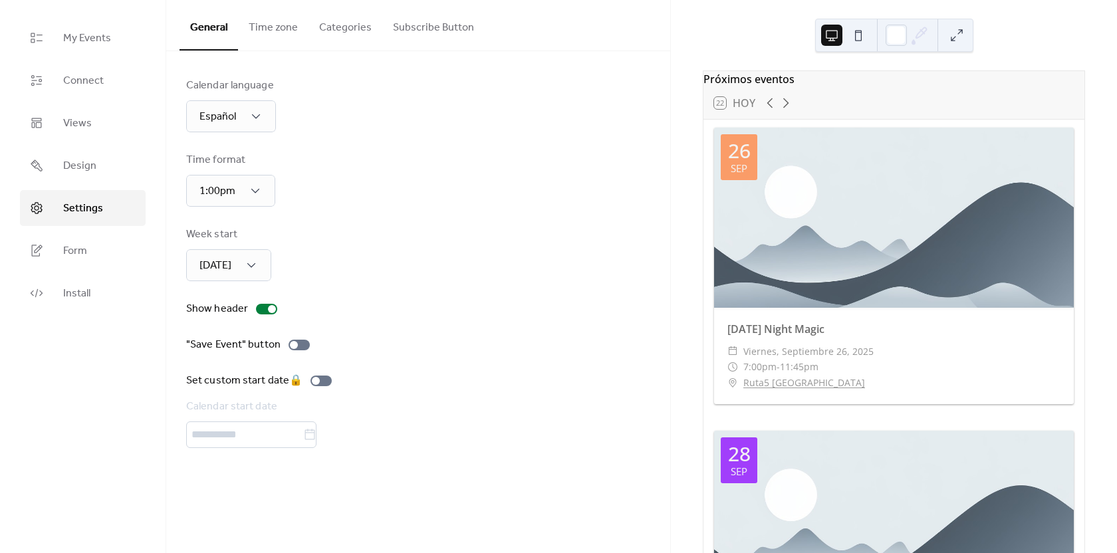
click at [279, 26] on button "Time zone" at bounding box center [273, 24] width 70 height 49
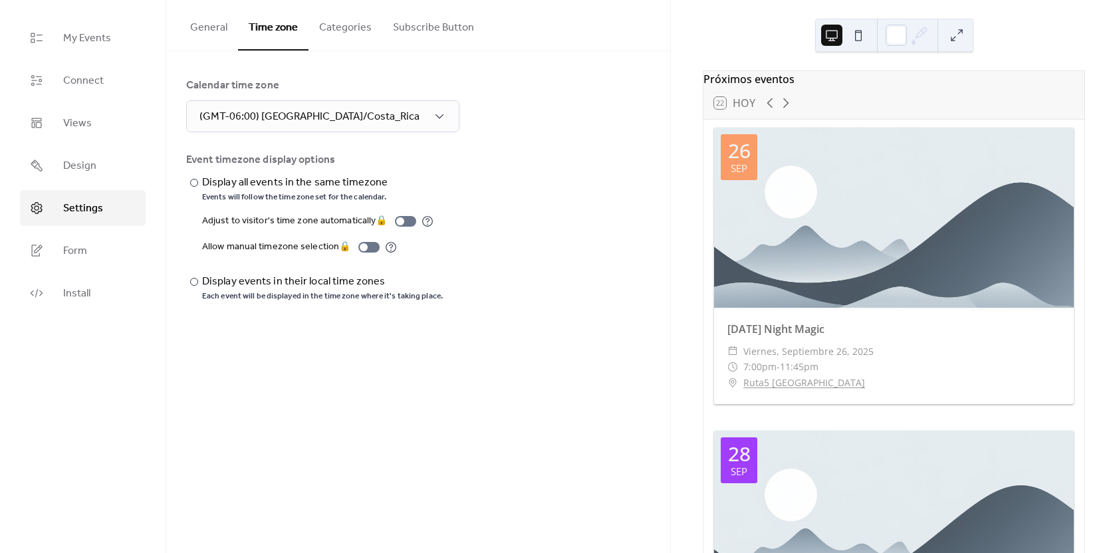
click at [366, 27] on button "Categories" at bounding box center [345, 24] width 74 height 49
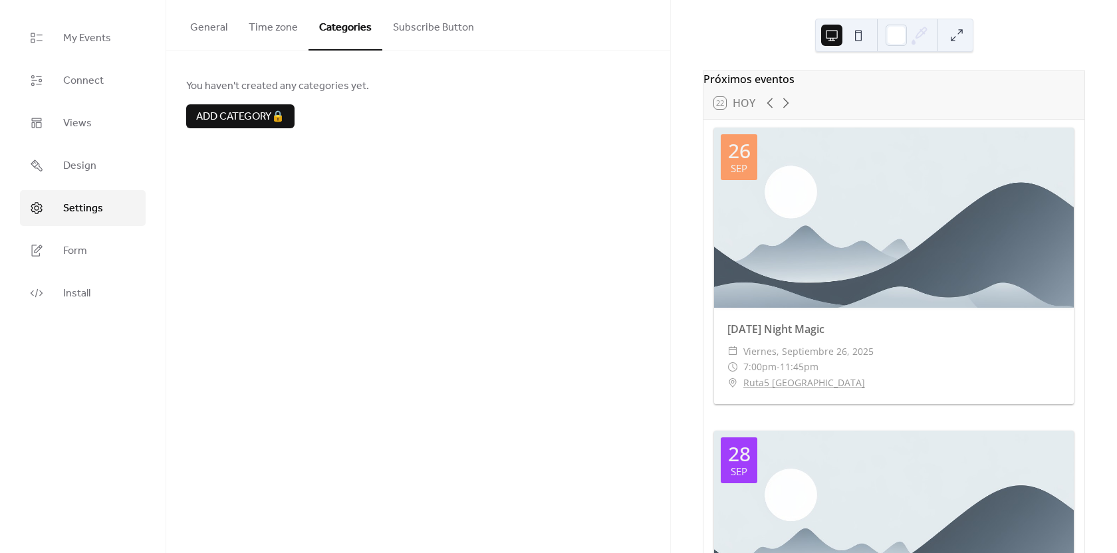
click at [273, 19] on button "Time zone" at bounding box center [273, 24] width 70 height 49
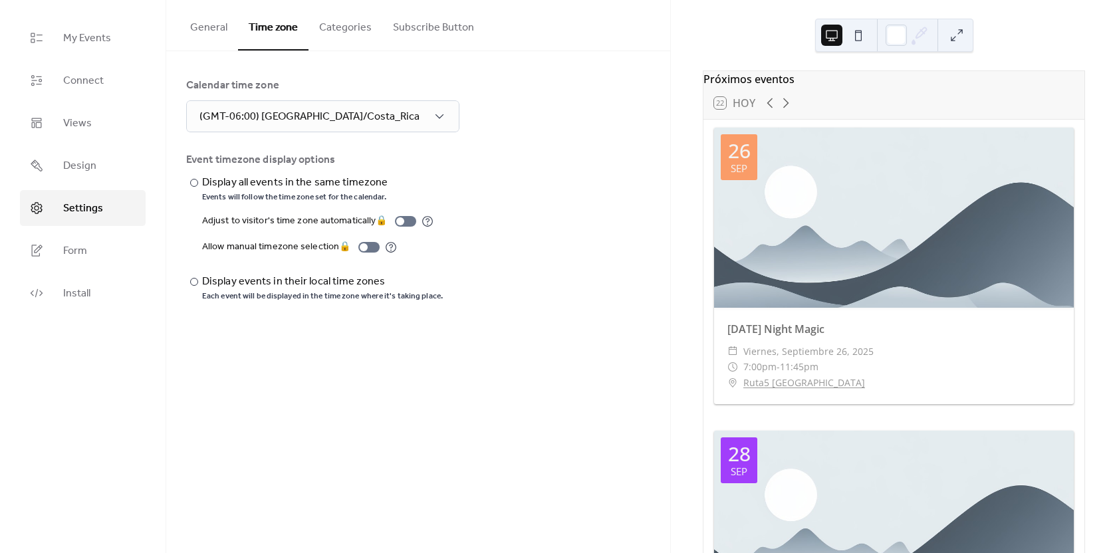
click at [398, 24] on button "Subscribe Button" at bounding box center [433, 24] width 102 height 49
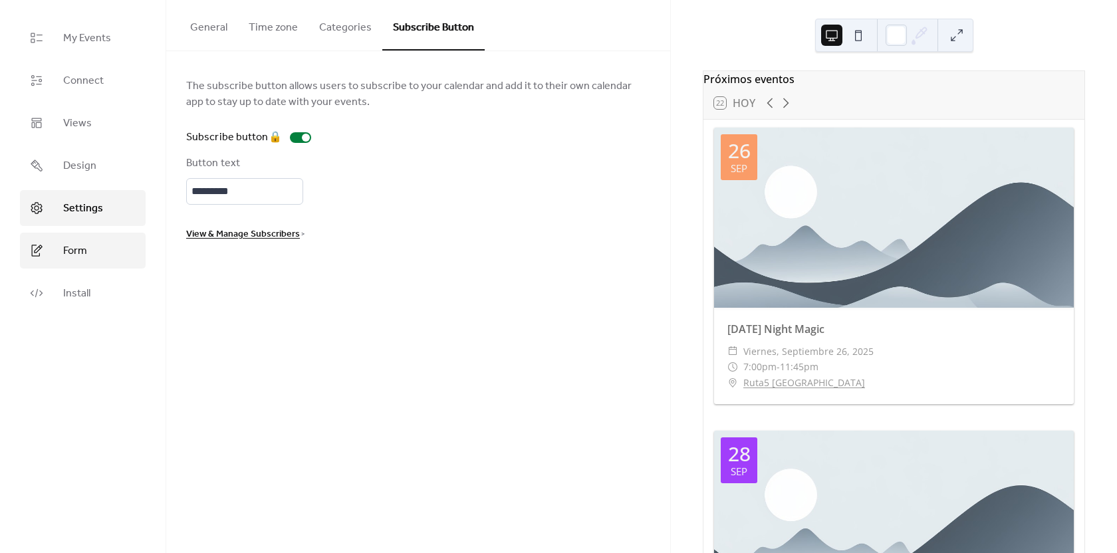
click at [67, 255] on span "Form" at bounding box center [75, 251] width 24 height 16
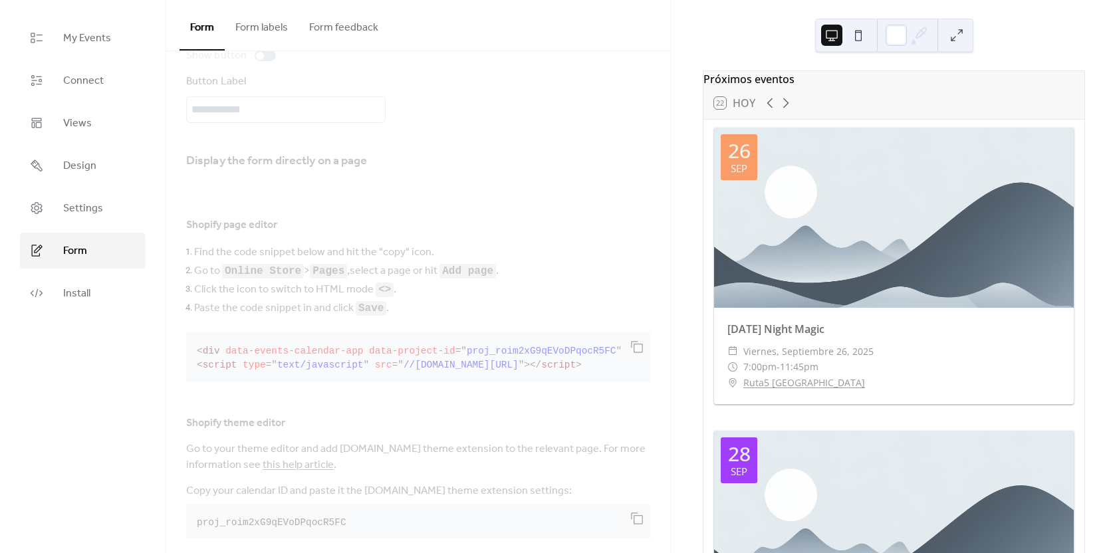
scroll to position [194, 0]
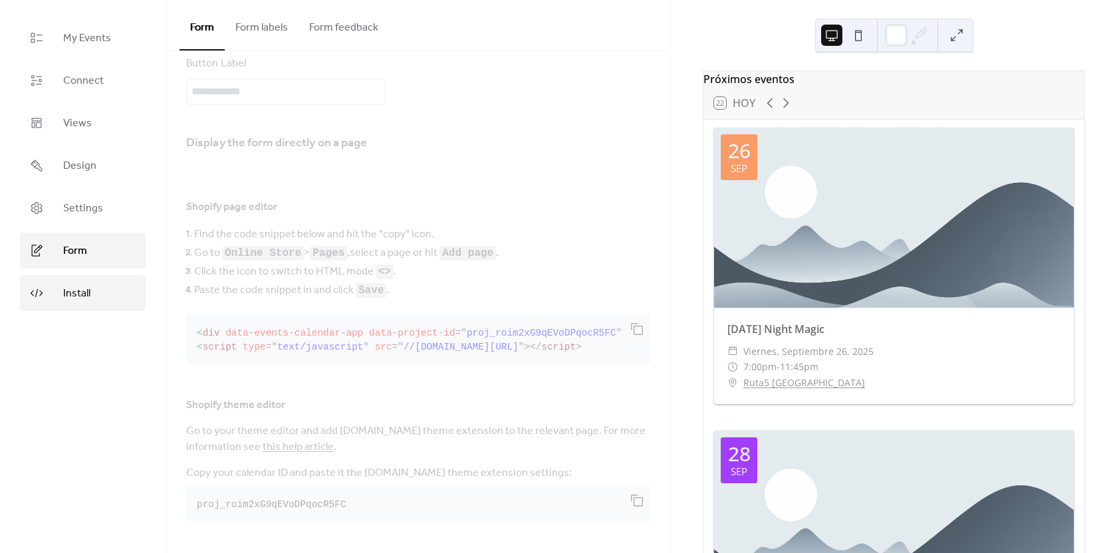
click at [92, 285] on link "Install" at bounding box center [83, 293] width 126 height 36
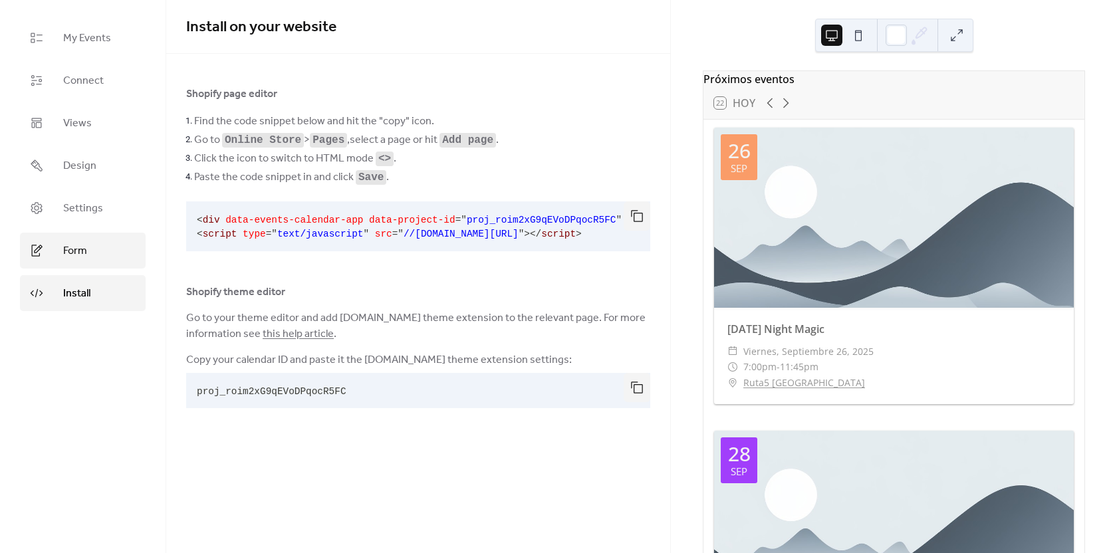
click at [100, 252] on link "Form" at bounding box center [83, 251] width 126 height 36
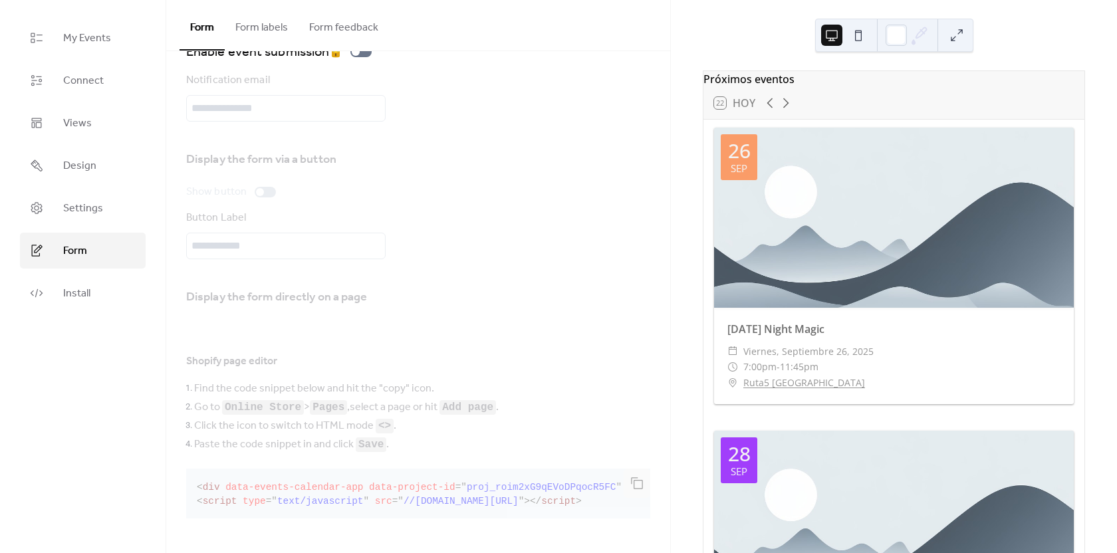
scroll to position [66, 0]
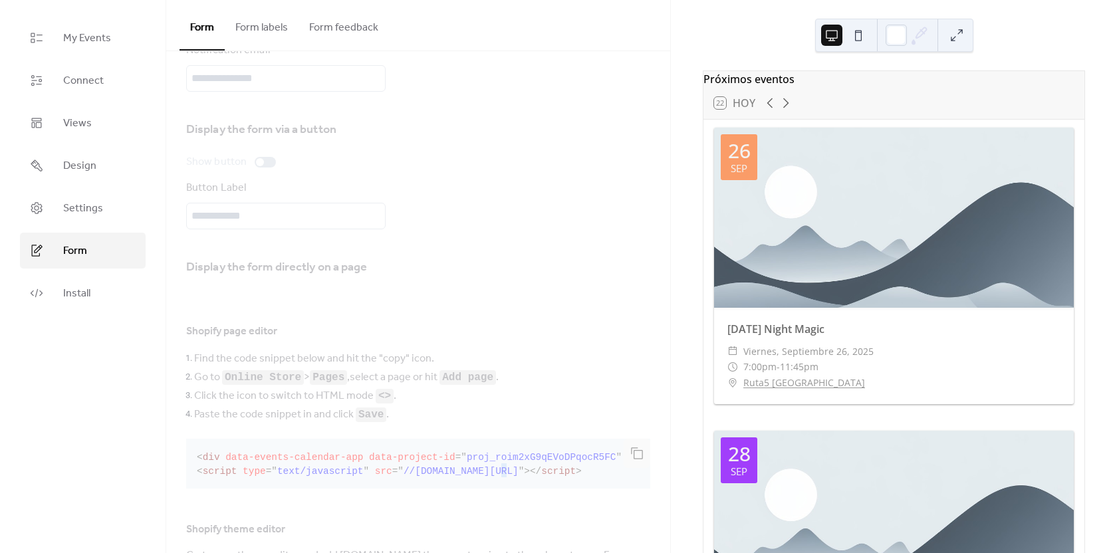
click at [481, 467] on div "Display the form directly on a page Shopify page editor Find the code snippet b…" at bounding box center [418, 450] width 464 height 402
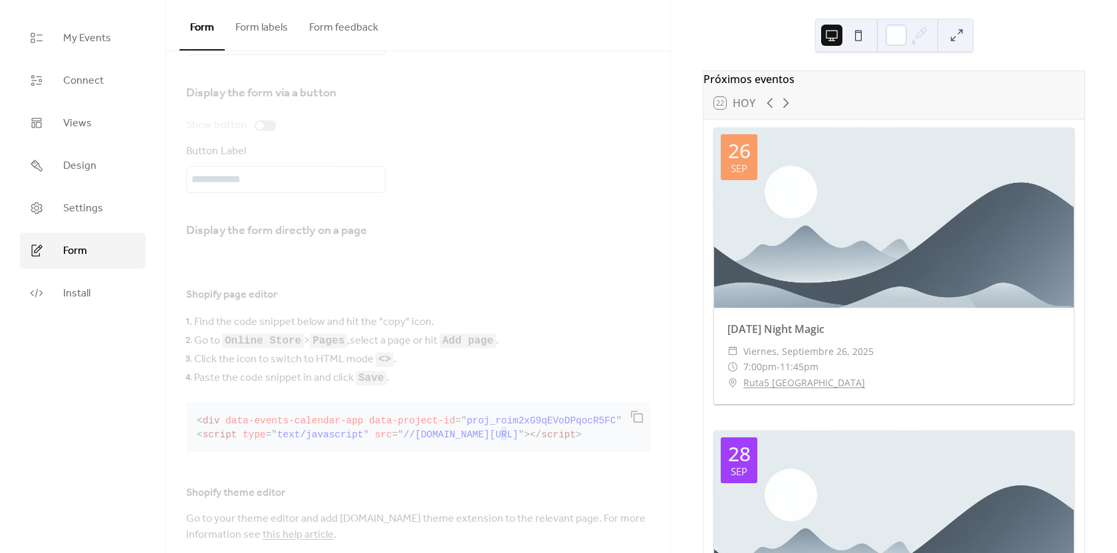
scroll to position [194, 0]
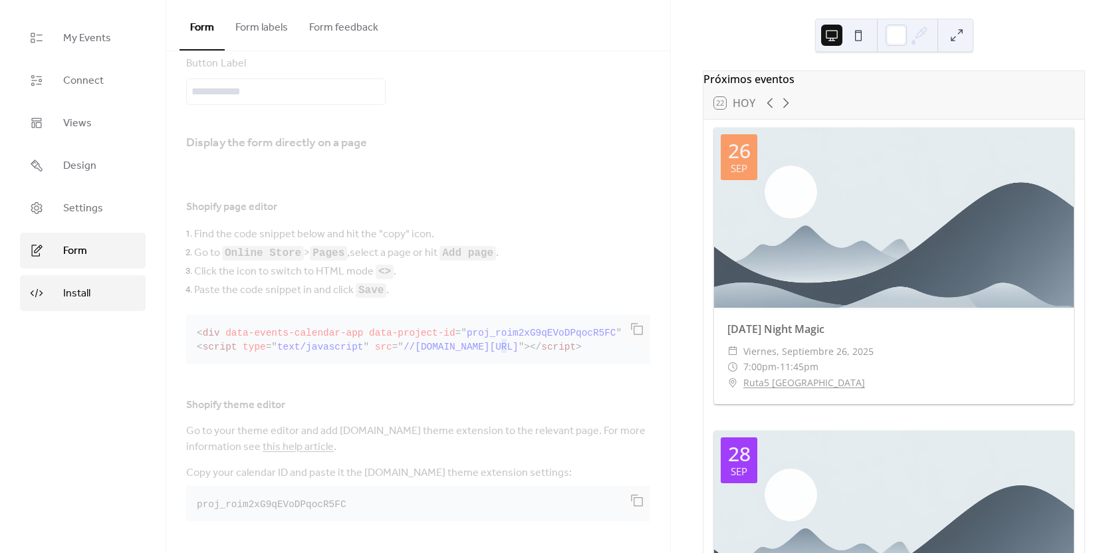
click at [64, 289] on span "Install" at bounding box center [76, 294] width 27 height 16
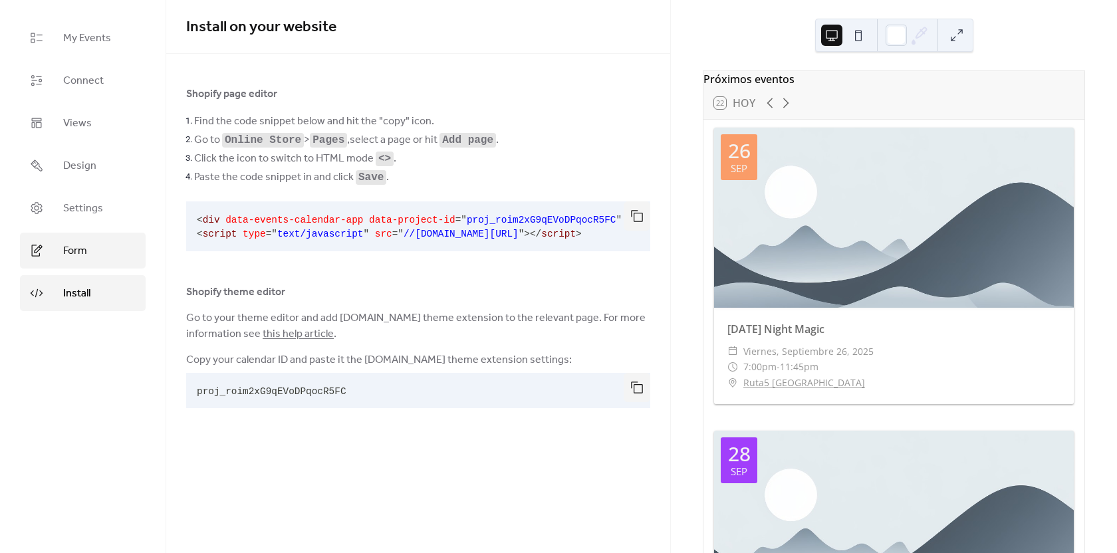
click at [55, 263] on link "Form" at bounding box center [83, 251] width 126 height 36
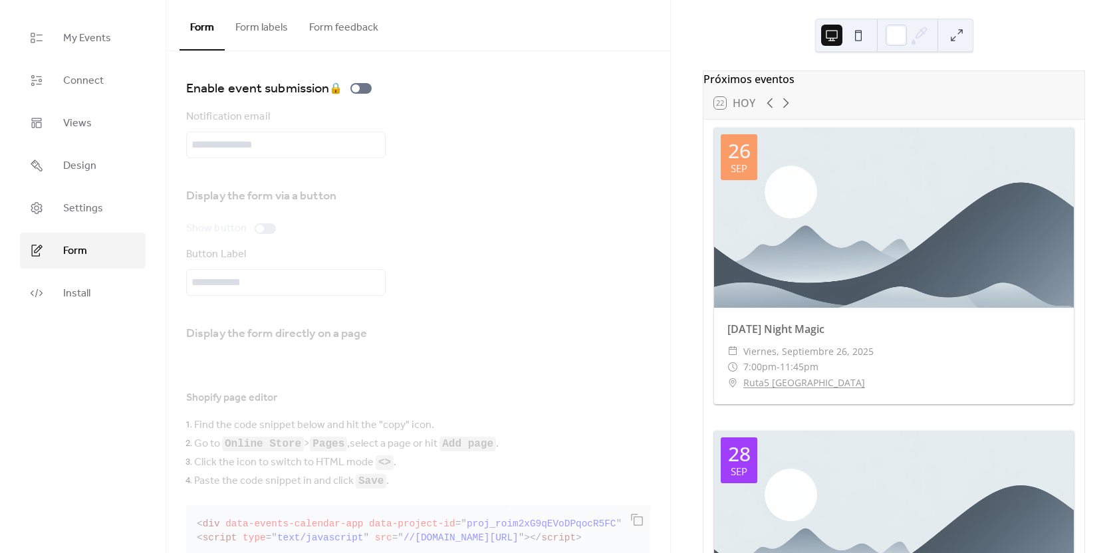
click at [274, 33] on button "Form labels" at bounding box center [262, 24] width 74 height 49
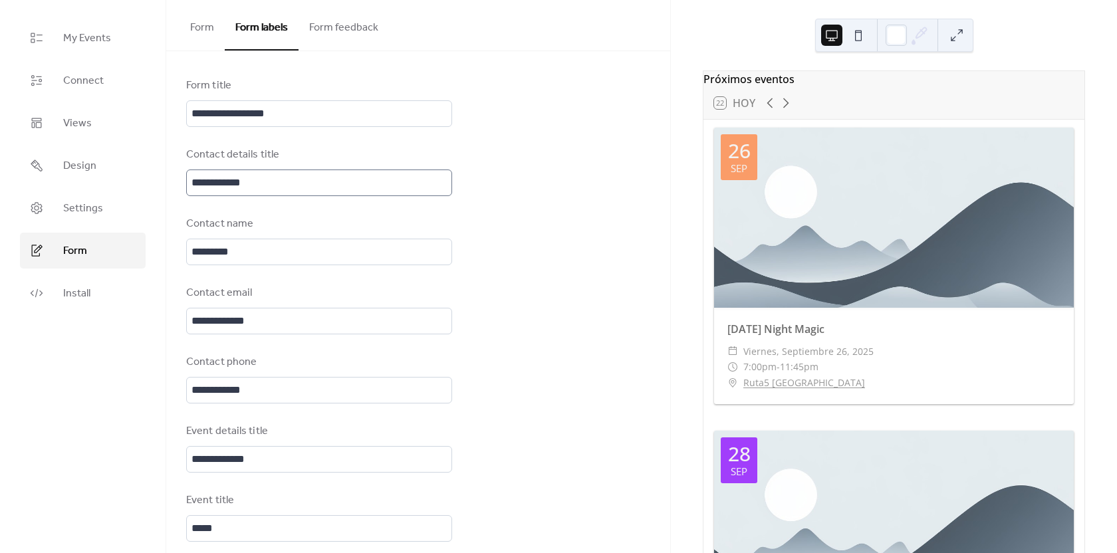
scroll to position [2, 0]
click at [340, 23] on button "Form feedback" at bounding box center [344, 24] width 90 height 49
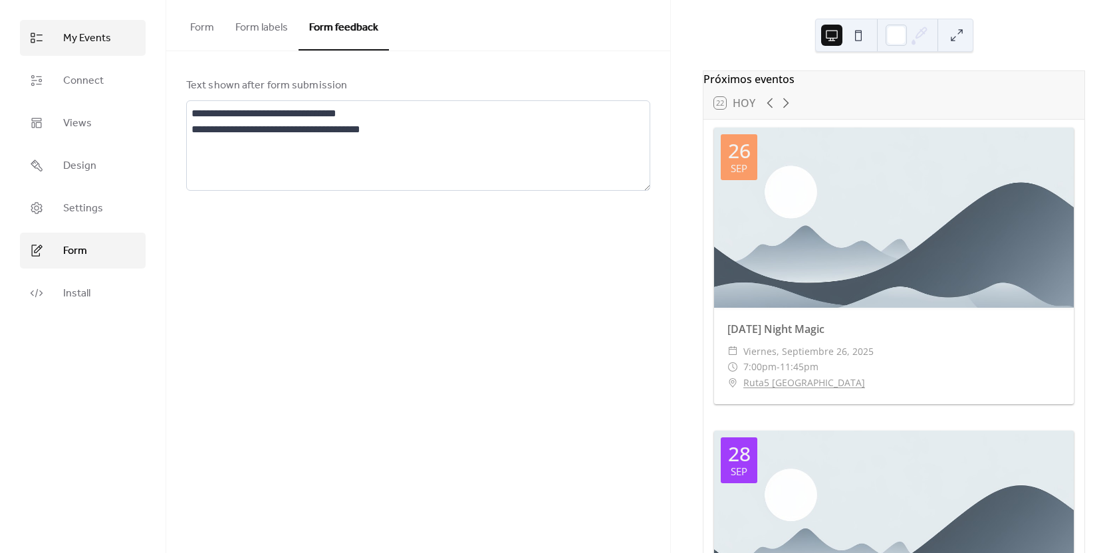
click at [88, 34] on span "My Events" at bounding box center [87, 39] width 48 height 16
